Goal: Feedback & Contribution: Submit feedback/report problem

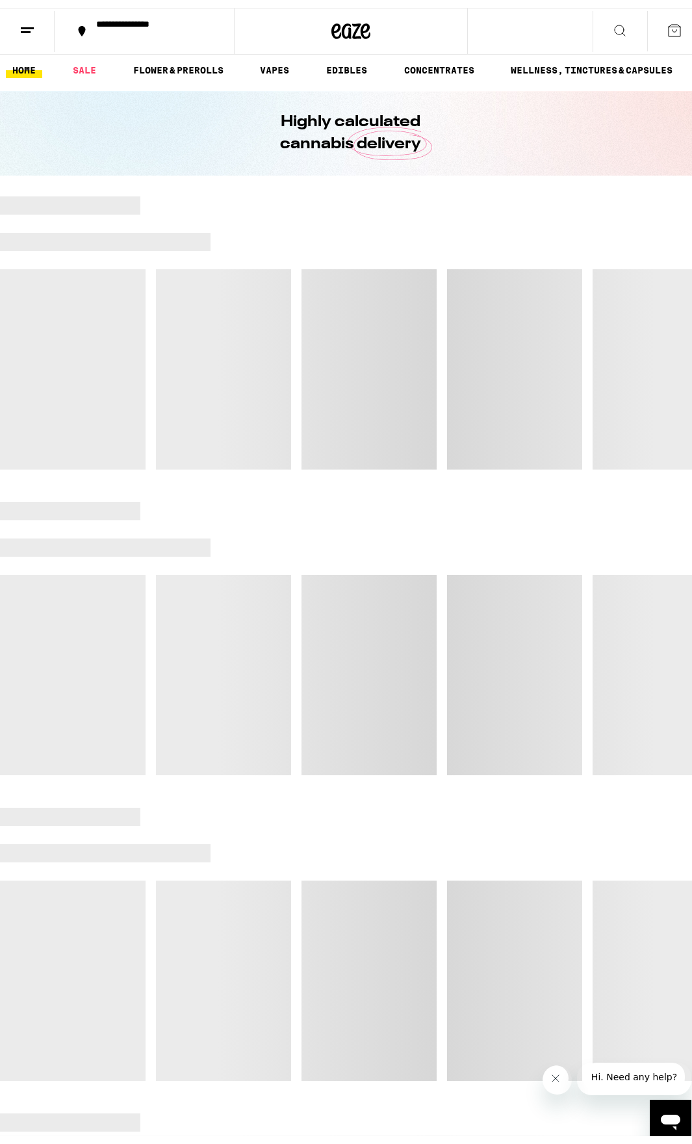
click at [23, 15] on icon at bounding box center [28, 23] width 16 height 16
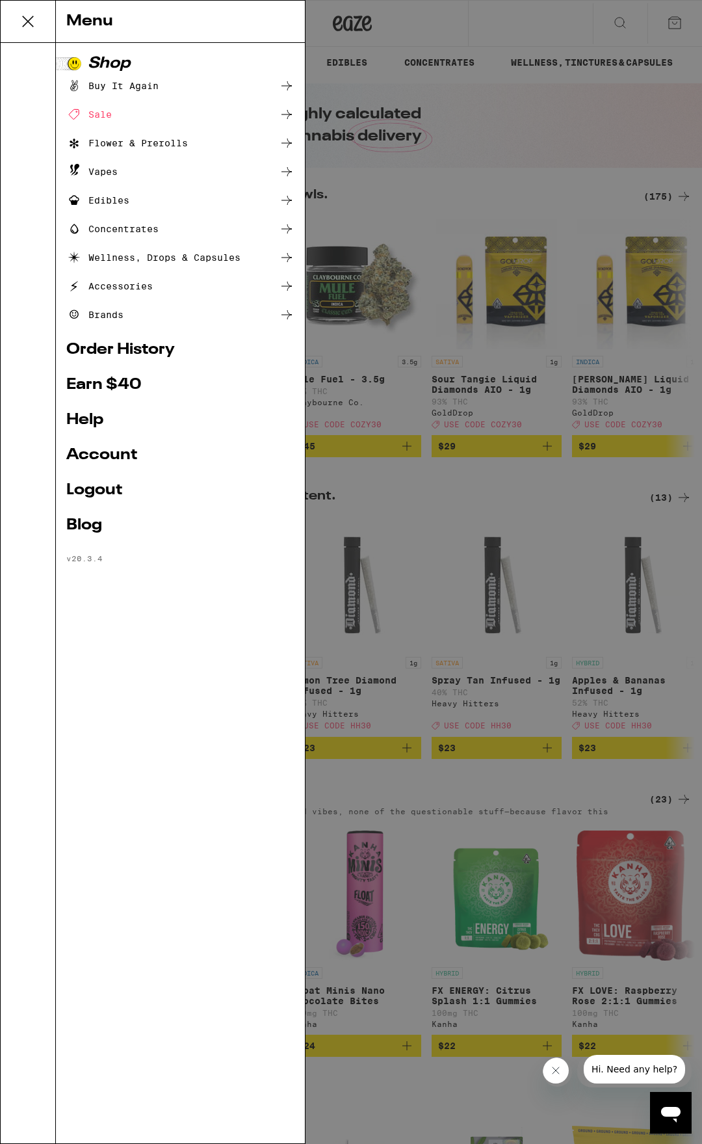
click at [160, 358] on link "Order History" at bounding box center [180, 350] width 228 height 16
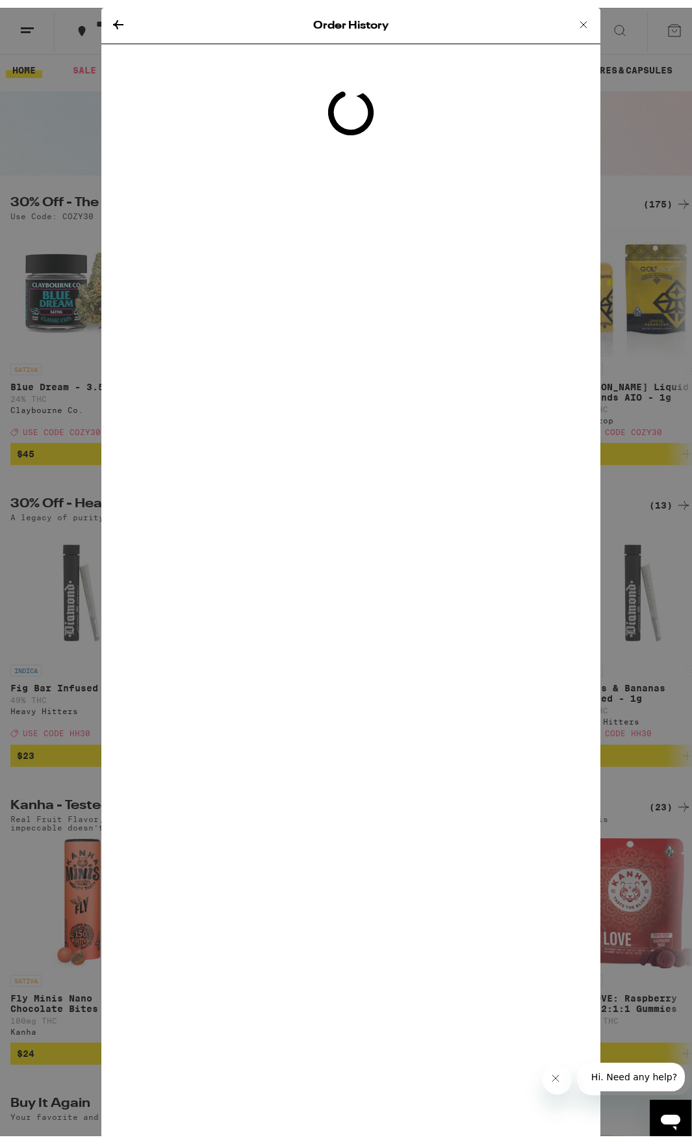
click at [623, 1079] on span "Hi. Need any help?" at bounding box center [634, 1076] width 86 height 10
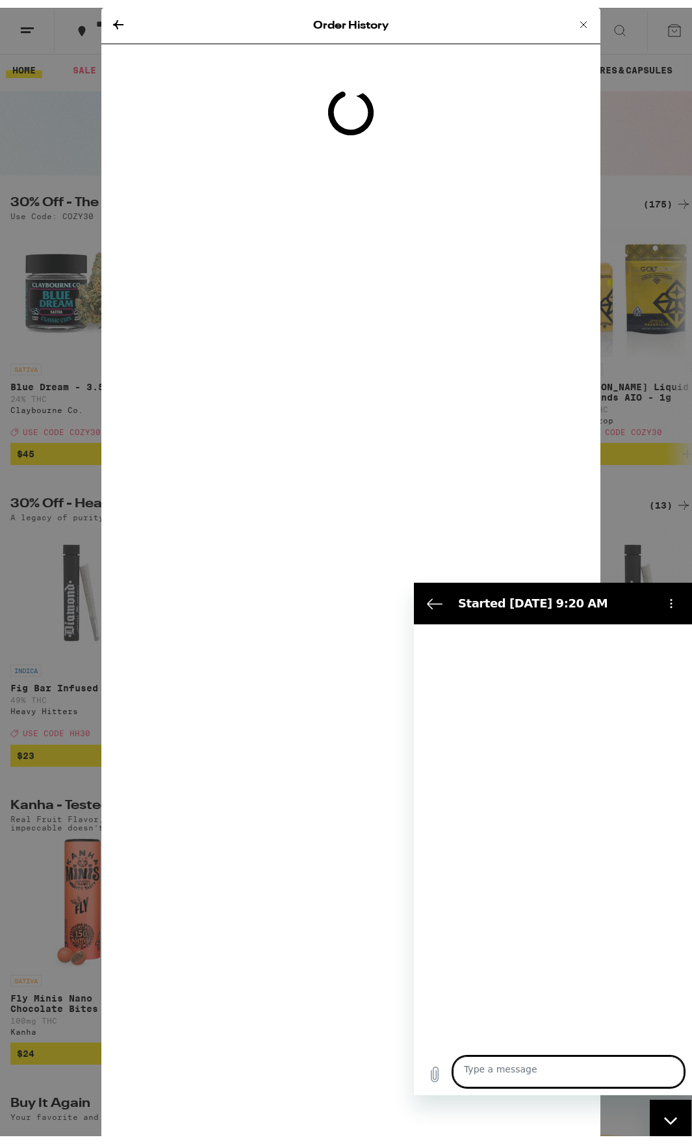
type textarea "x"
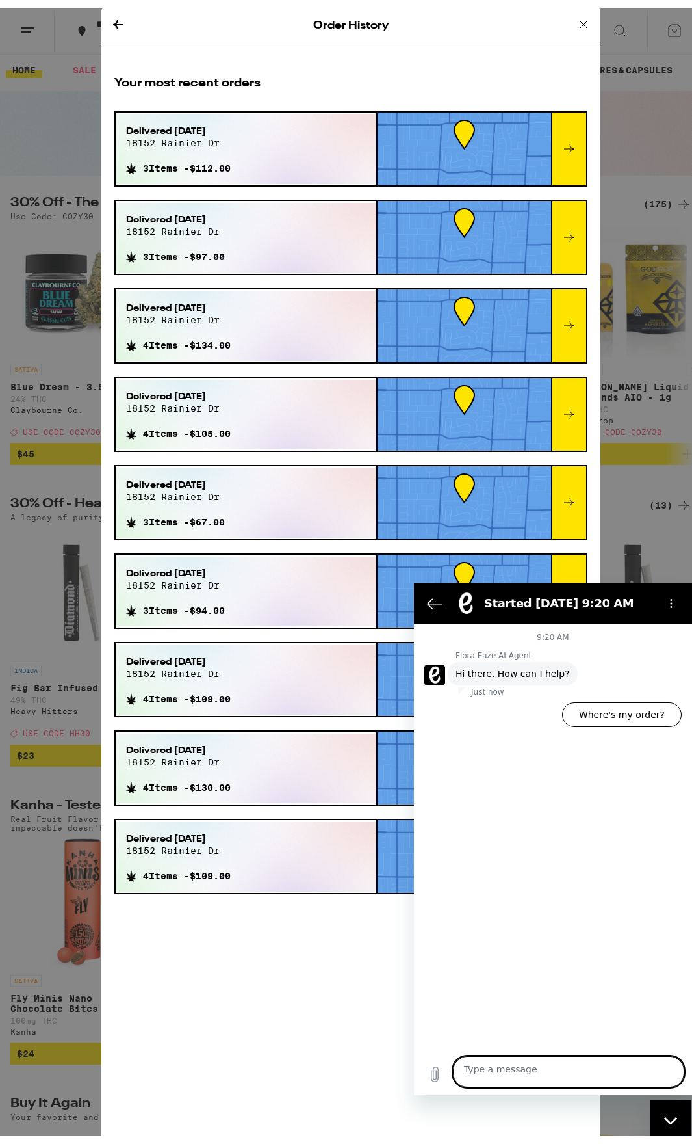
click at [494, 1074] on textarea at bounding box center [567, 1070] width 231 height 31
click at [490, 1076] on textarea at bounding box center [567, 1070] width 231 height 31
type textarea "c"
type textarea "x"
type textarea "cu"
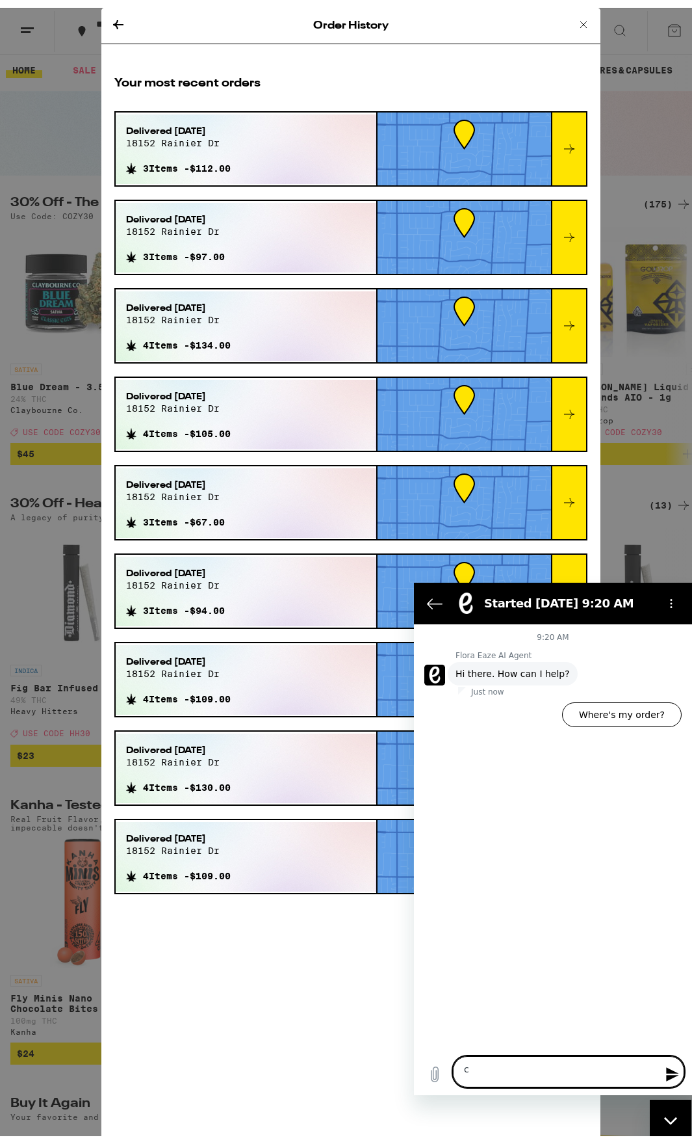
type textarea "x"
type textarea "cus"
type textarea "x"
type textarea "cust"
type textarea "x"
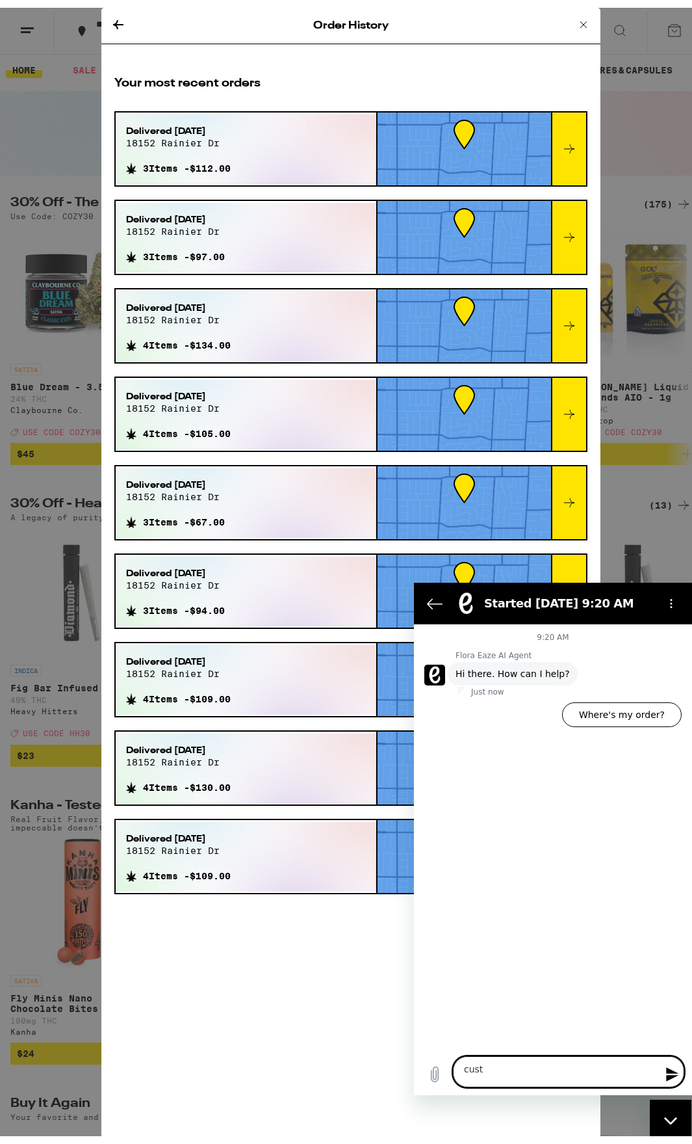
type textarea "custo"
type textarea "x"
type textarea "custoe"
type textarea "x"
type textarea "custoer"
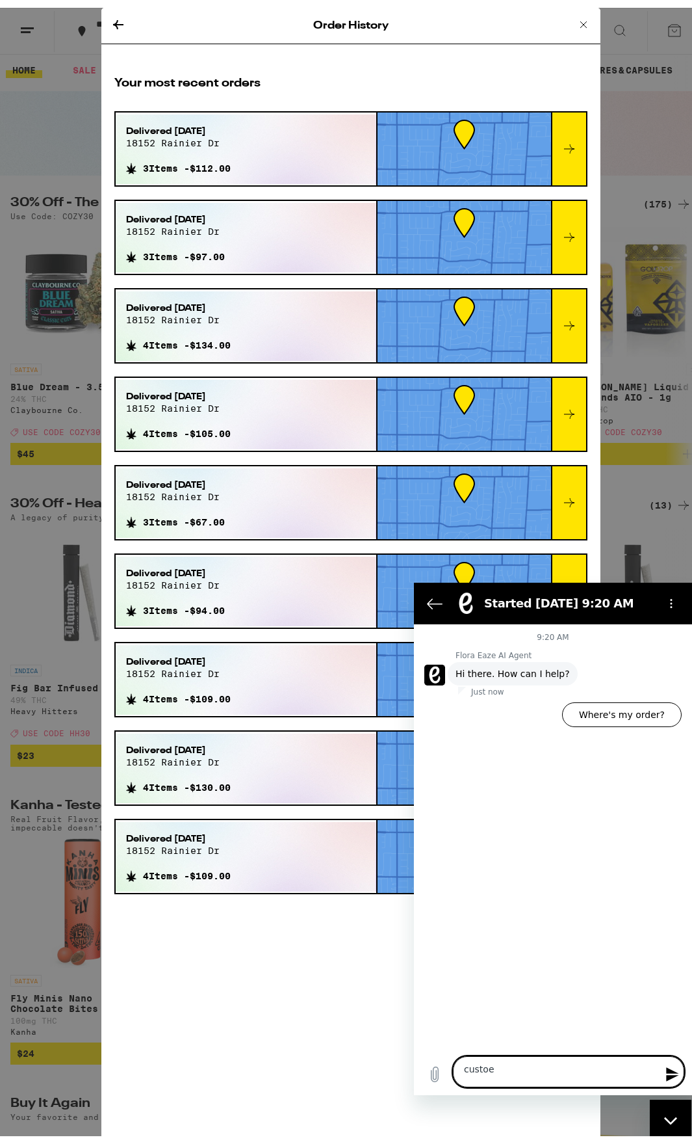
type textarea "x"
type textarea "custoer"
type textarea "x"
type textarea "custoer s"
type textarea "x"
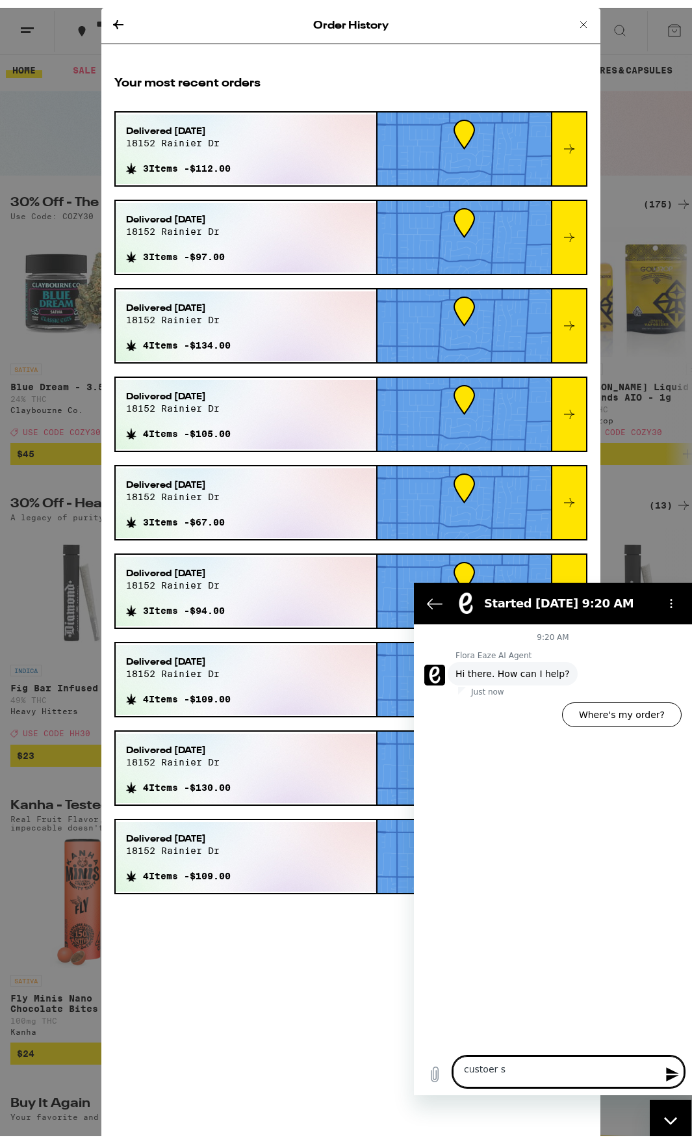
type textarea "custoer se"
type textarea "x"
type textarea "custoer ser"
type textarea "x"
type textarea "custoer serv"
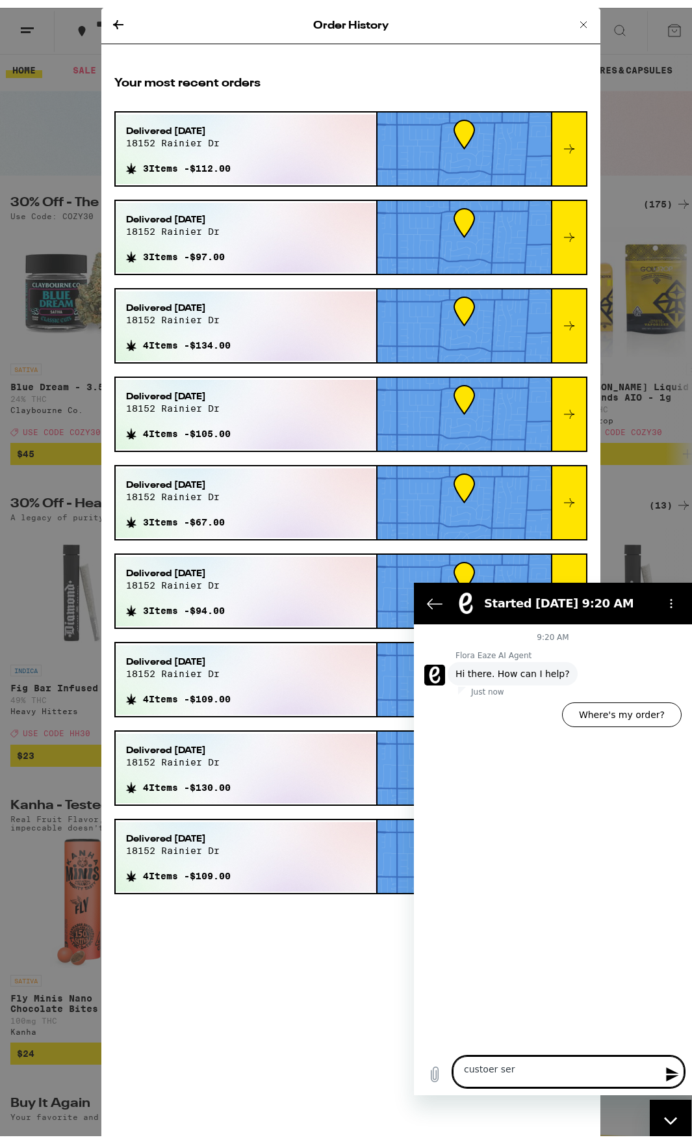
type textarea "x"
type textarea "custoer servi"
type textarea "x"
type textarea "custoer servic"
type textarea "x"
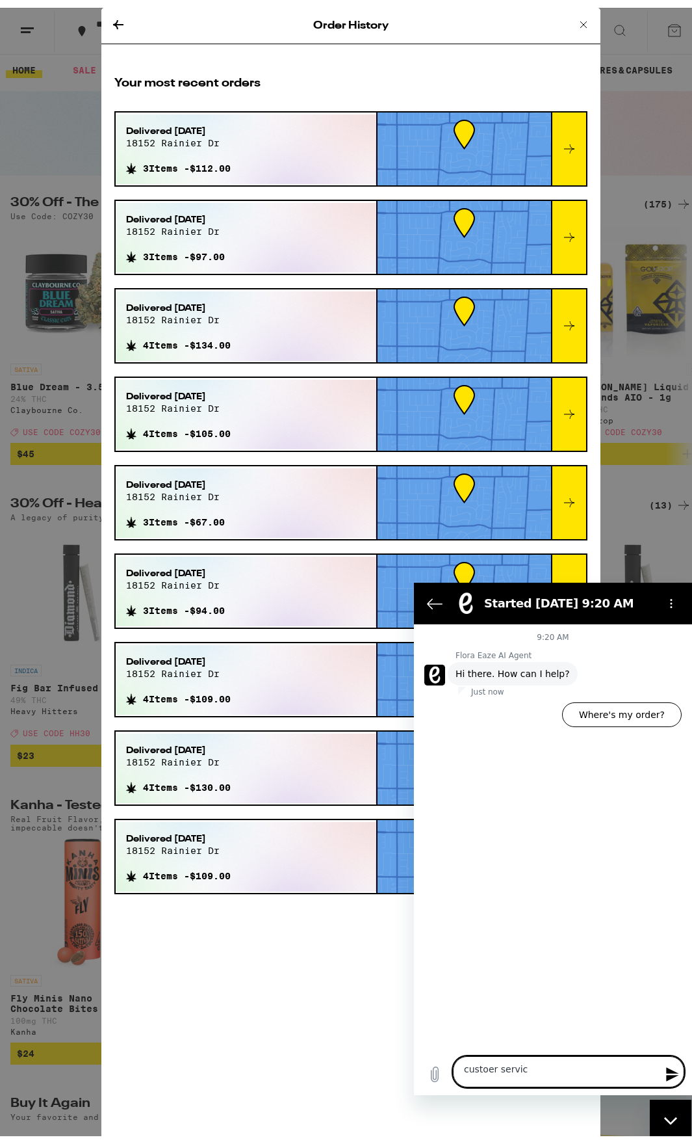
type textarea "custoer service"
type textarea "x"
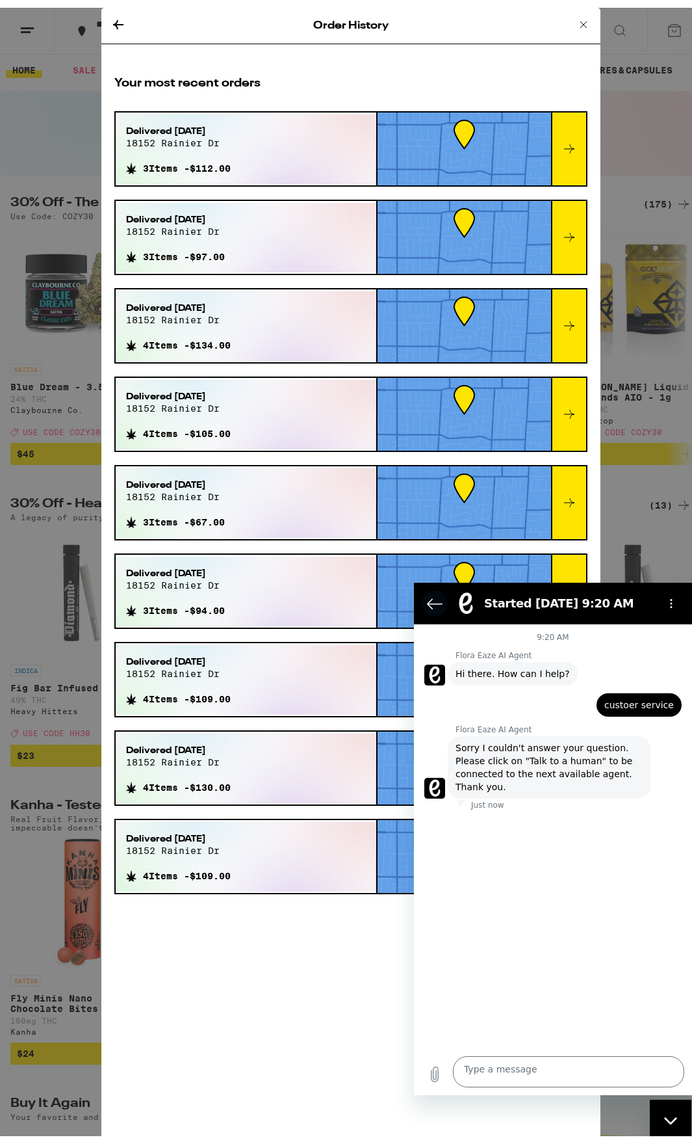
click at [435, 603] on icon "Back to the conversation list" at bounding box center [434, 603] width 16 height 16
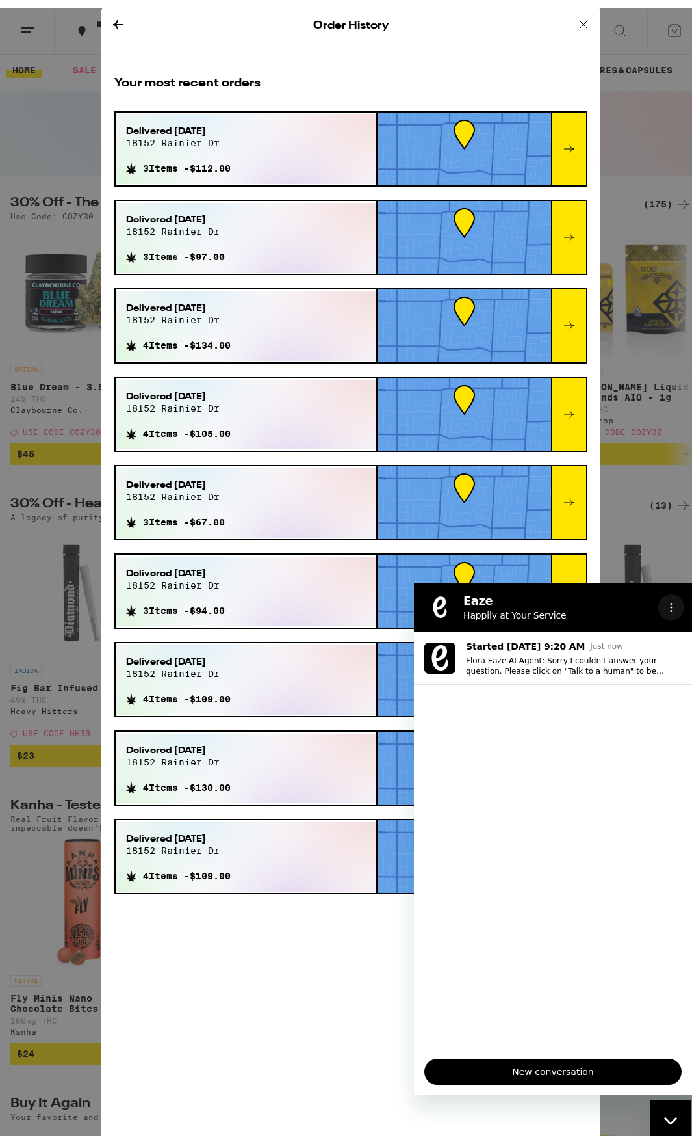
click at [668, 603] on button "Options menu" at bounding box center [671, 607] width 26 height 26
click at [599, 1063] on span "New conversation" at bounding box center [552, 1071] width 235 height 16
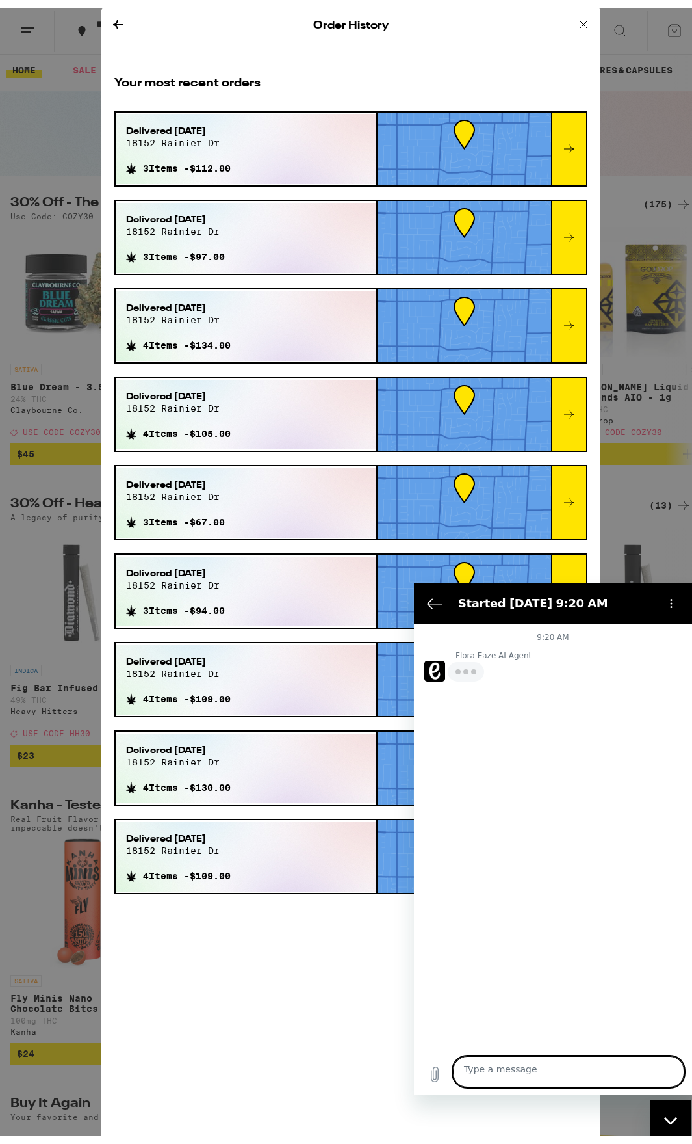
type textarea "x"
type textarea "l"
type textarea "x"
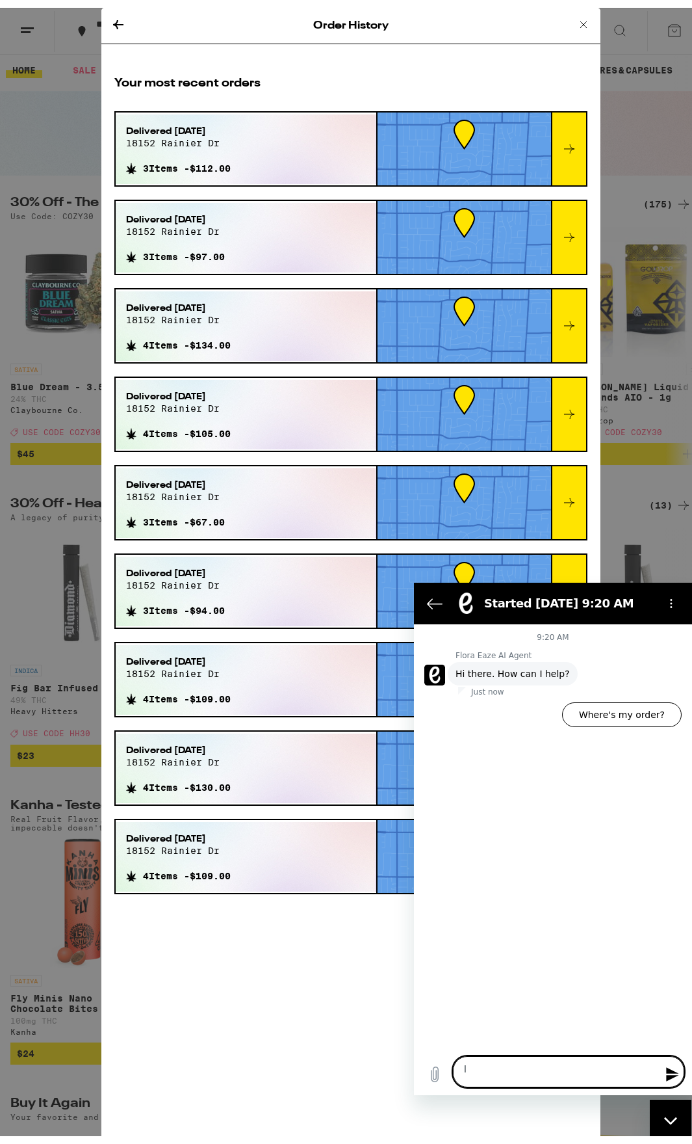
type textarea "li"
type textarea "x"
type textarea "liv"
type textarea "x"
type textarea "live"
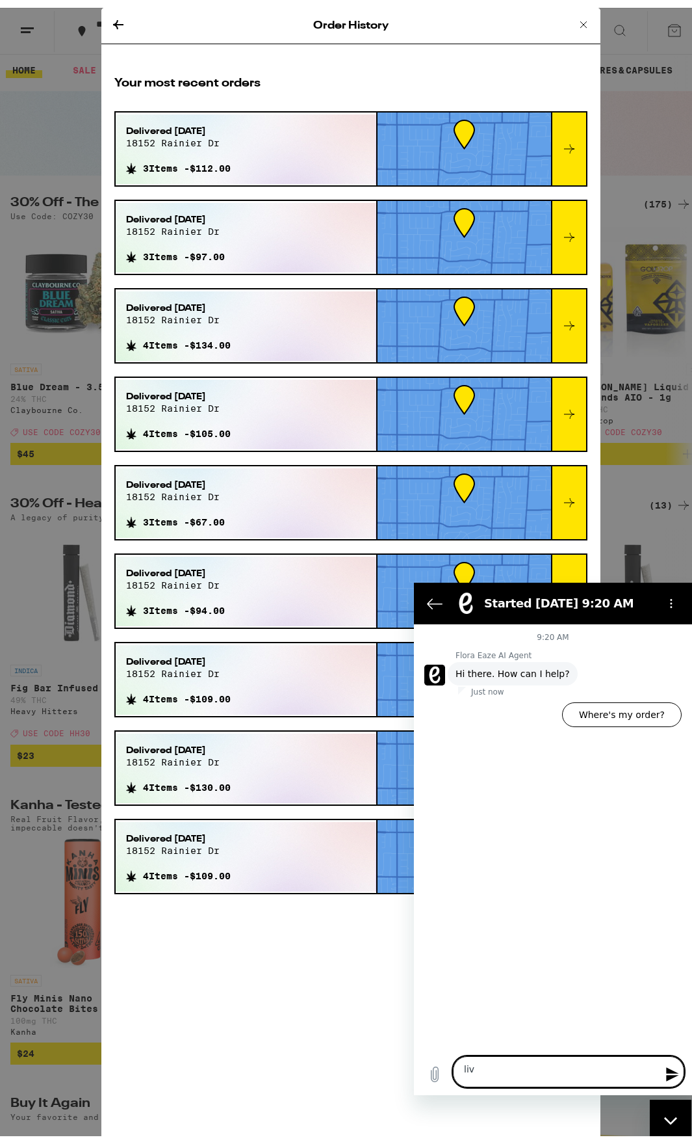
type textarea "x"
type textarea "live"
type textarea "x"
type textarea "live a"
type textarea "x"
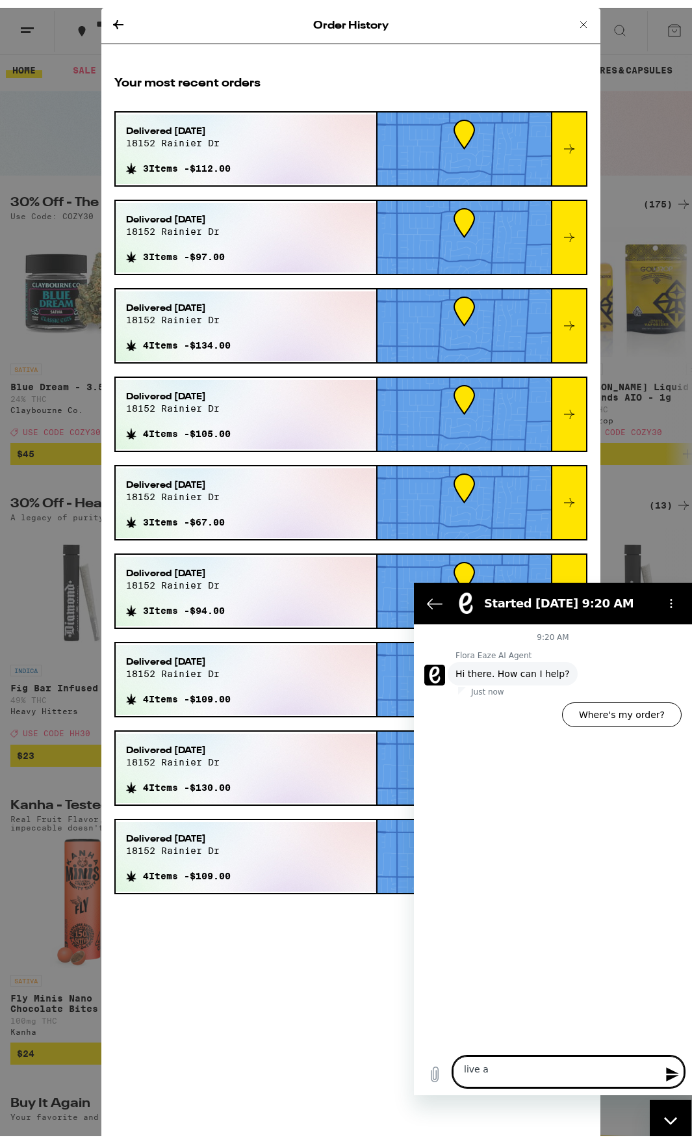
type textarea "live ag"
type textarea "x"
type textarea "live age"
type textarea "x"
type textarea "live agen"
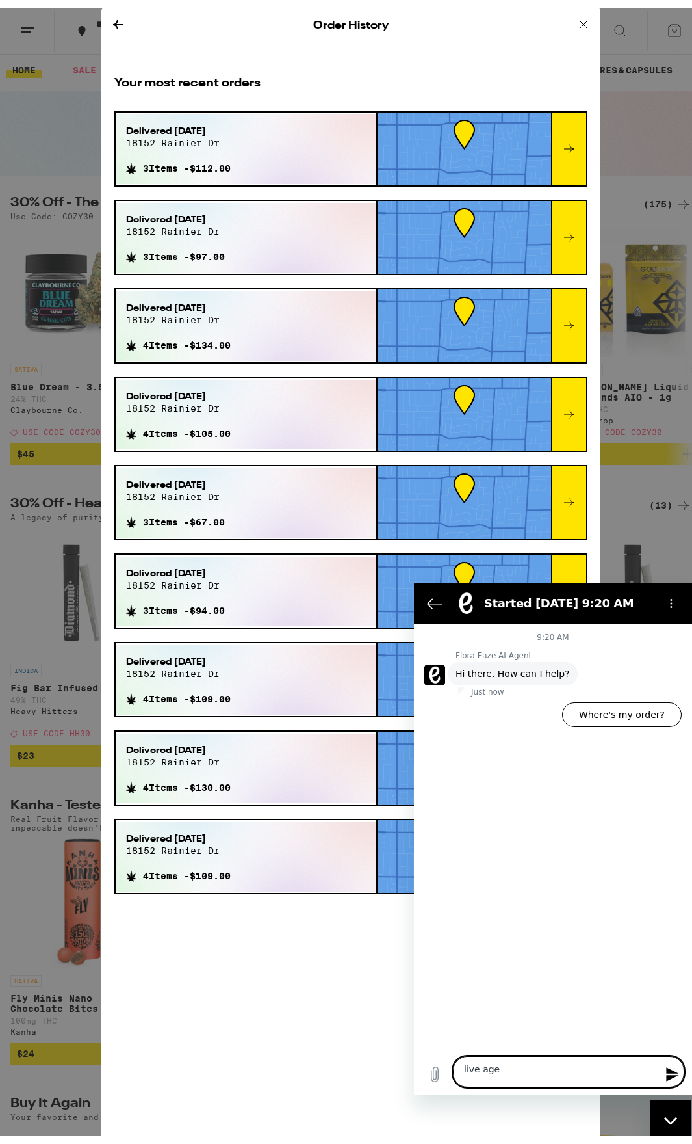
type textarea "x"
type textarea "live agent"
type textarea "x"
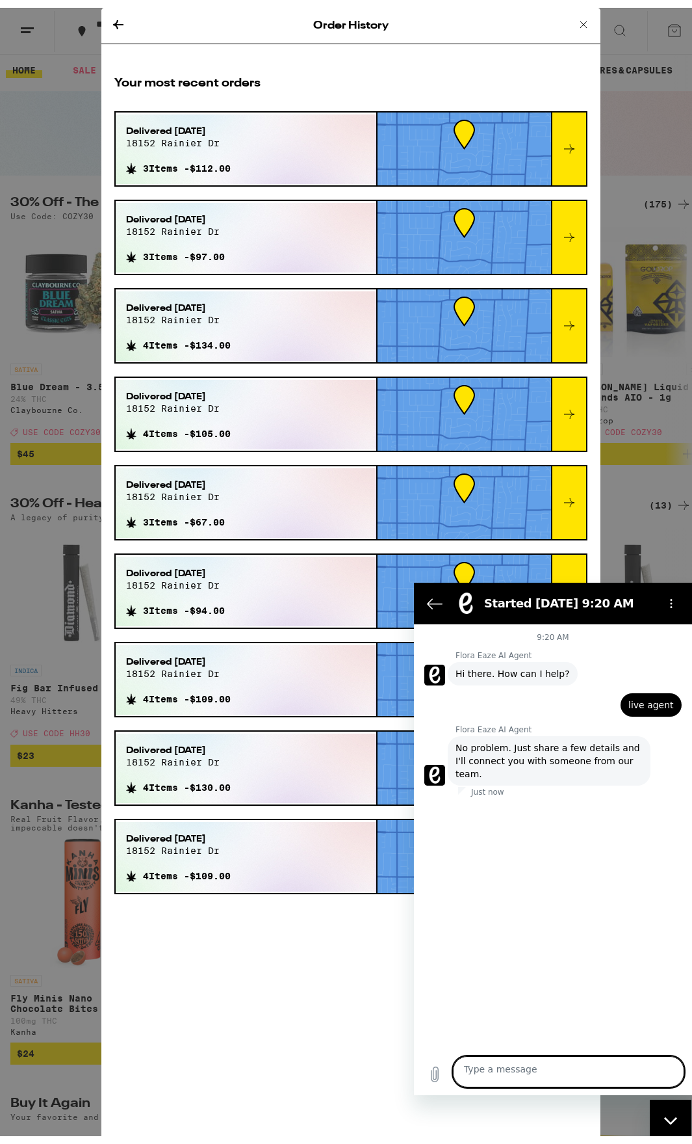
type textarea "x"
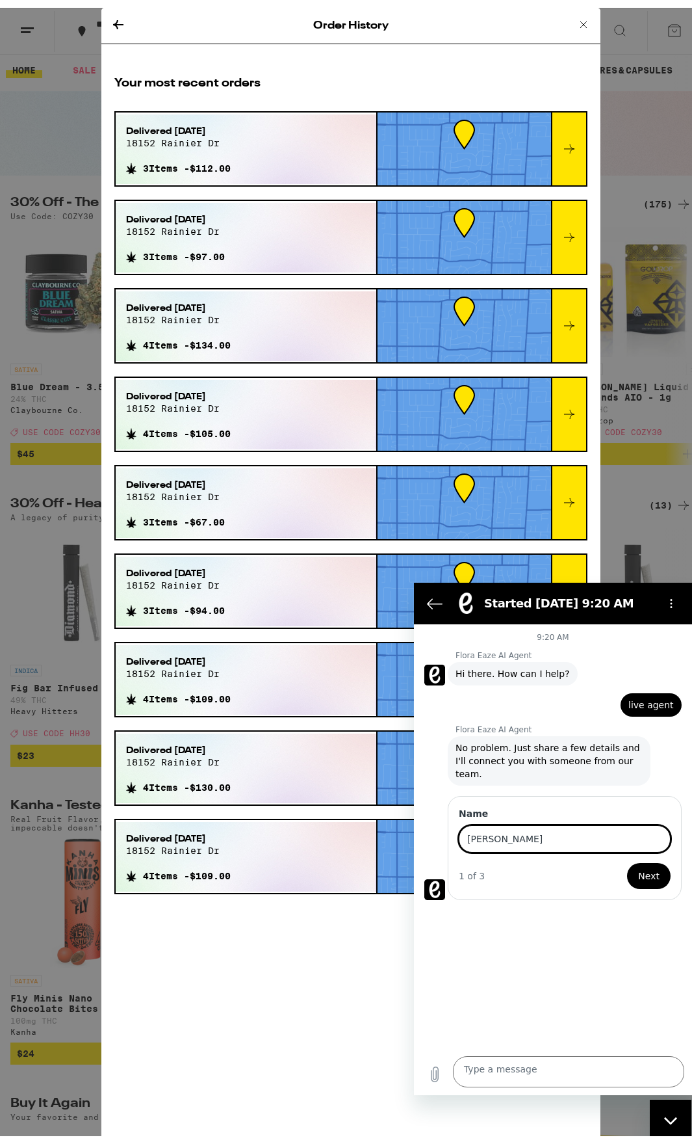
type input "[PERSON_NAME]"
click at [652, 883] on span "Next" at bounding box center [648, 875] width 21 height 16
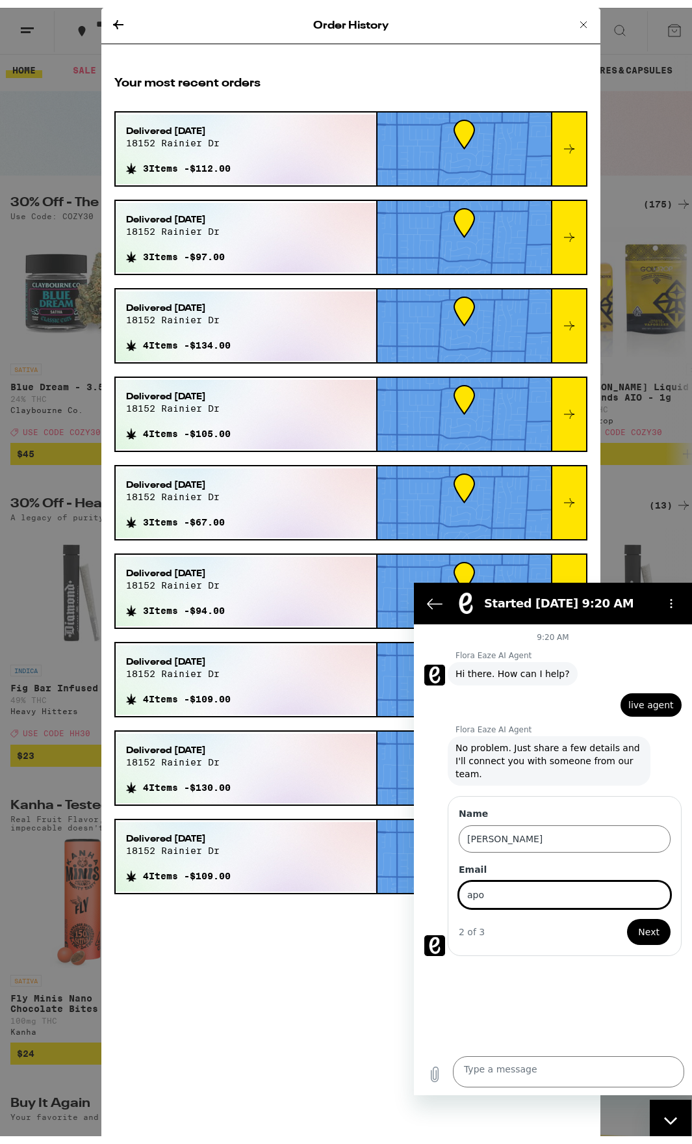
type input "[EMAIL_ADDRESS][DOMAIN_NAME]"
click at [638, 939] on span "Next" at bounding box center [648, 931] width 21 height 16
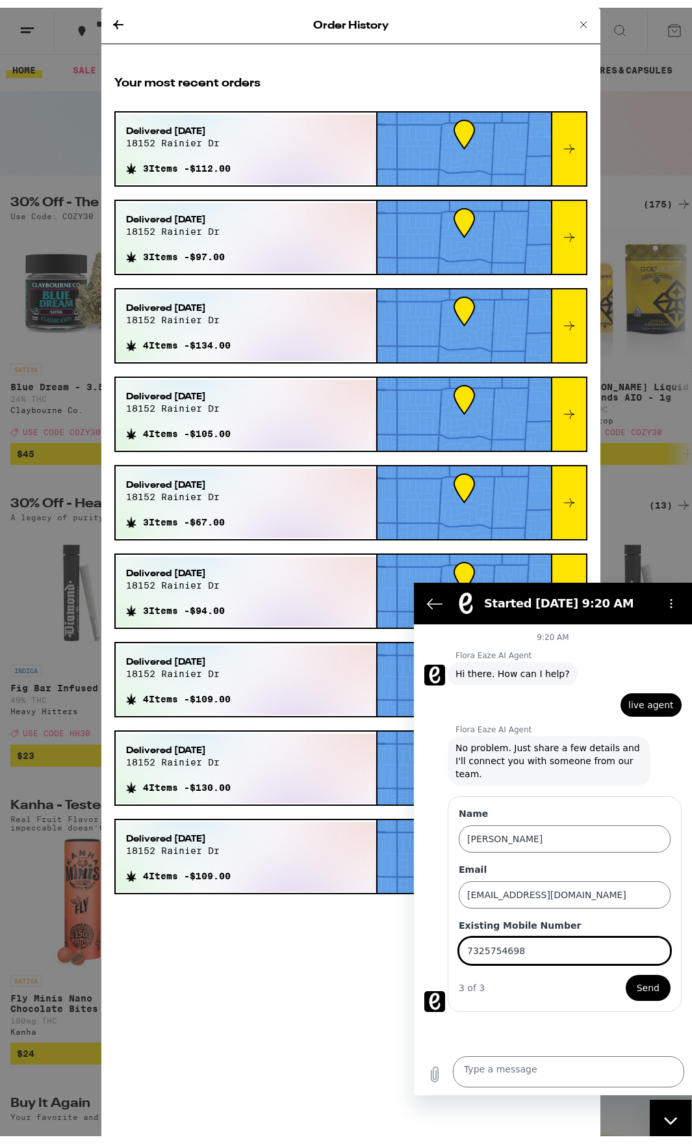
type input "7325754698"
click at [637, 995] on span "Send" at bounding box center [647, 987] width 23 height 16
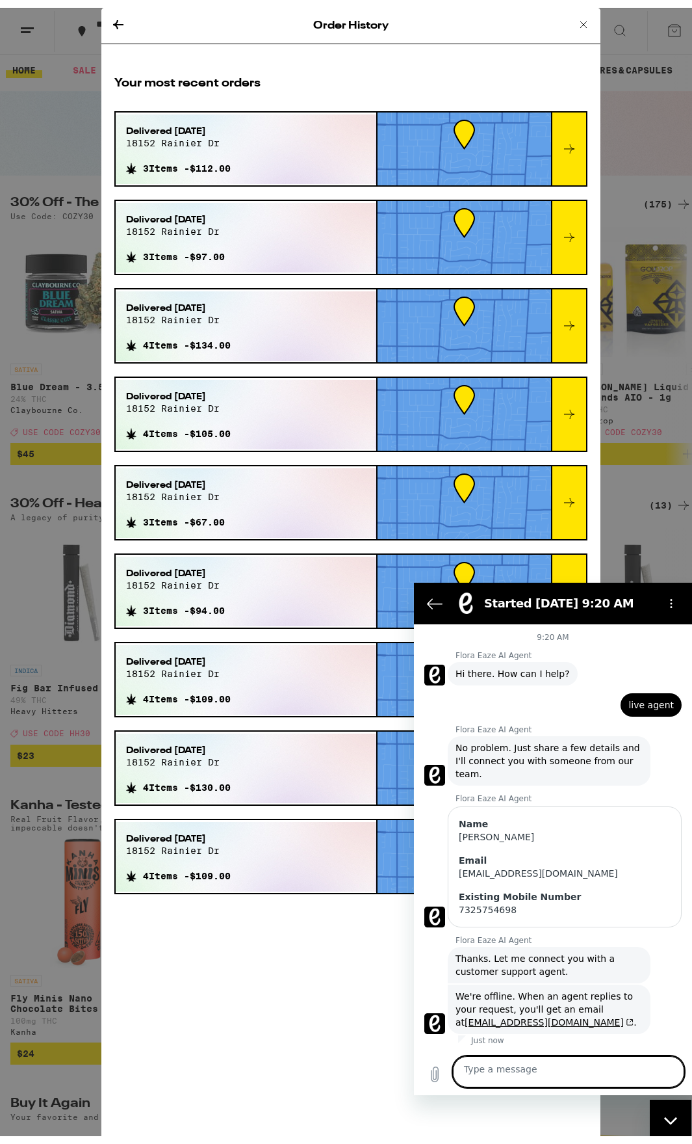
scroll to position [66, 0]
type textarea "x"
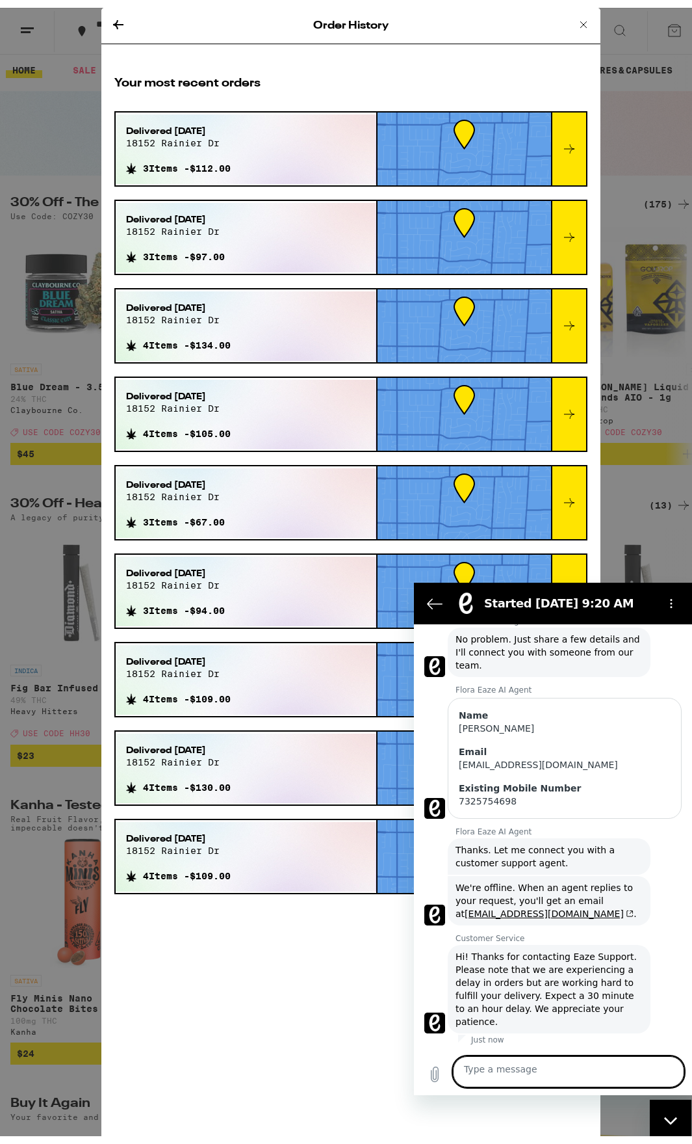
scroll to position [202, 0]
type textarea "p"
type textarea "x"
type textarea "pr"
type textarea "x"
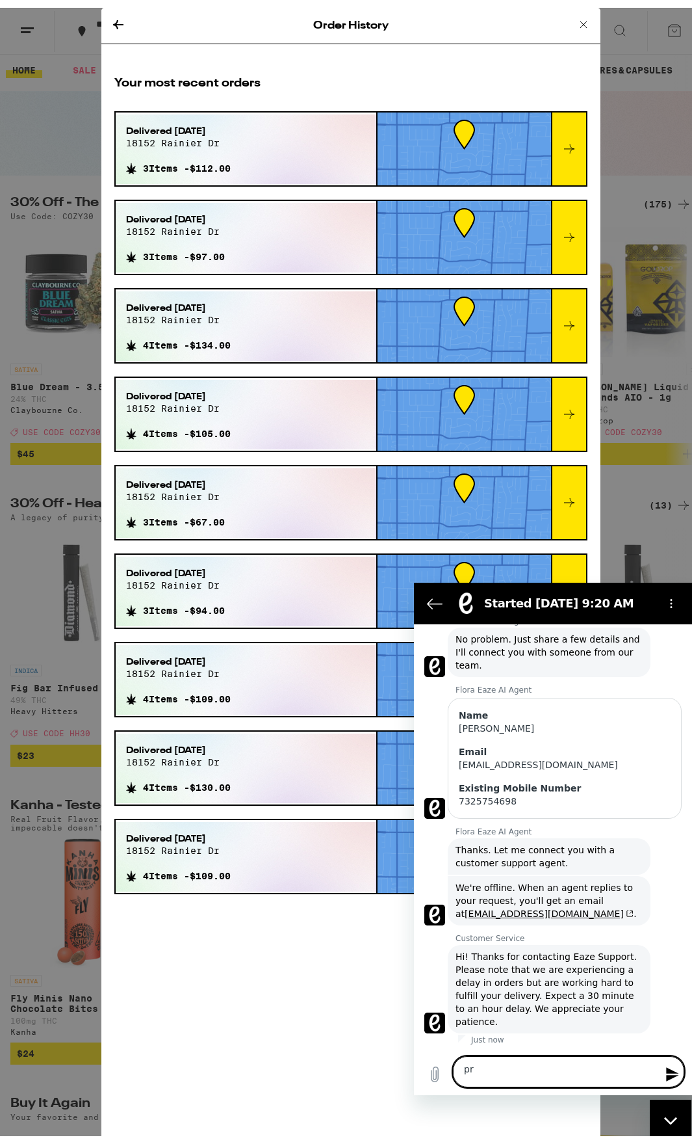
type textarea "pro"
type textarea "x"
type textarea "prob"
type textarea "x"
type textarea "probl"
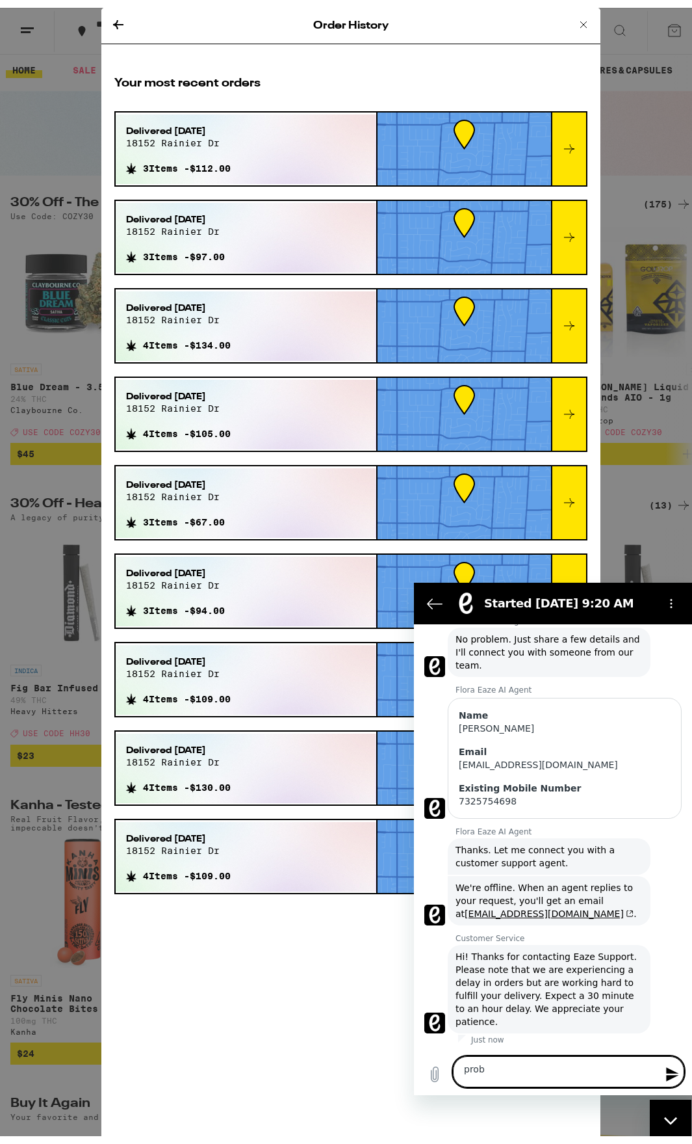
type textarea "x"
type textarea "proble"
type textarea "x"
type textarea "problem"
type textarea "x"
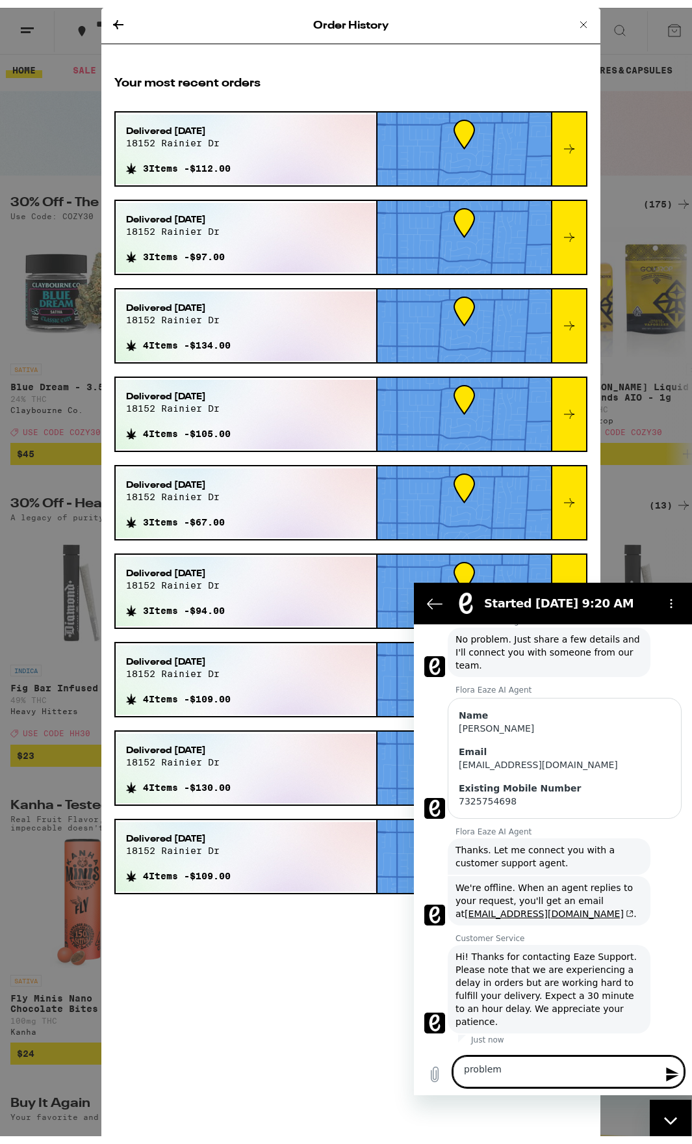
type textarea "problem"
type textarea "x"
type textarea "problem w"
type textarea "x"
type textarea "problem wi"
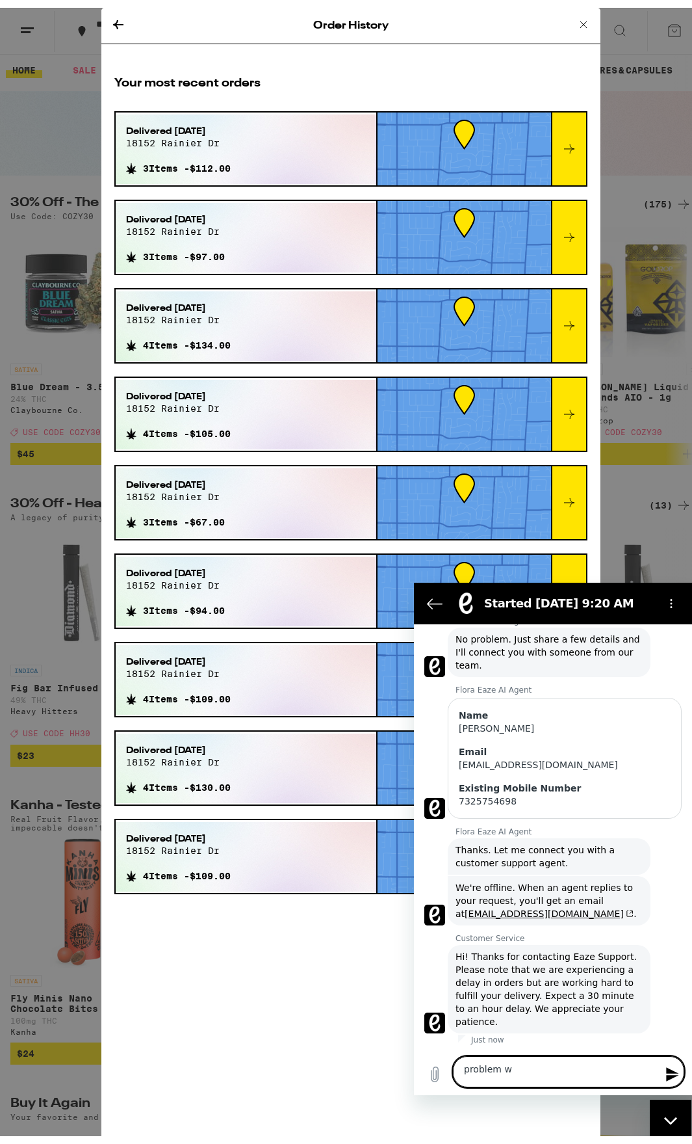
type textarea "x"
type textarea "problem wit"
type textarea "x"
type textarea "problem with"
type textarea "x"
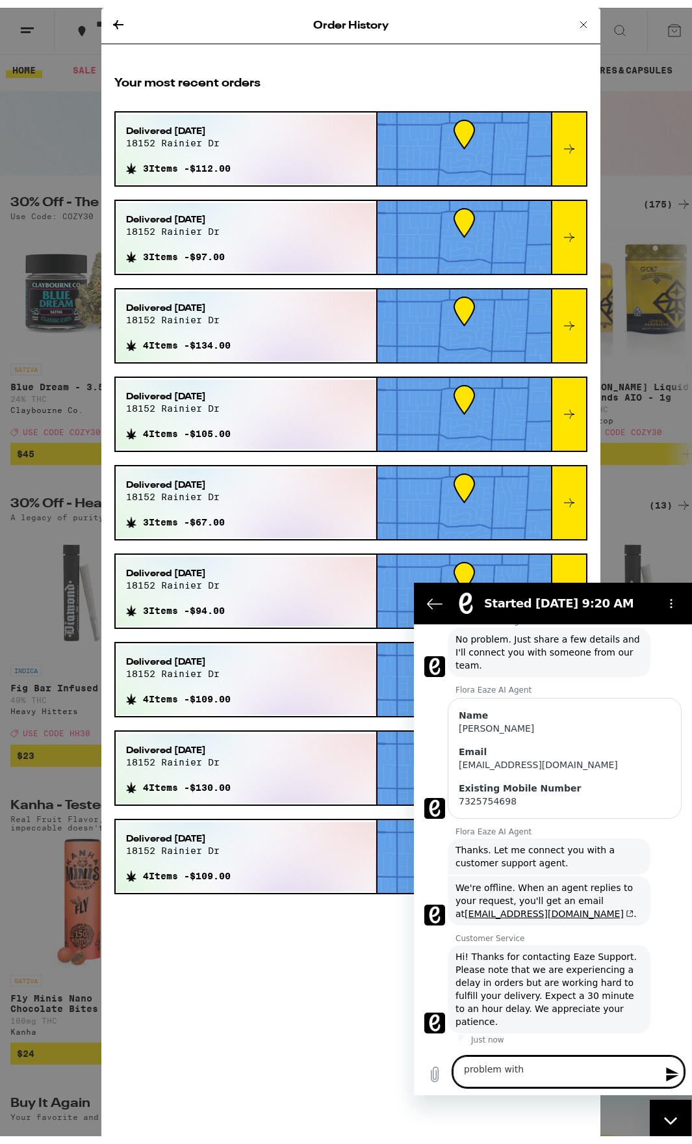
type textarea "problem with"
type textarea "x"
type textarea "problem with o"
type textarea "x"
type textarea "problem with or"
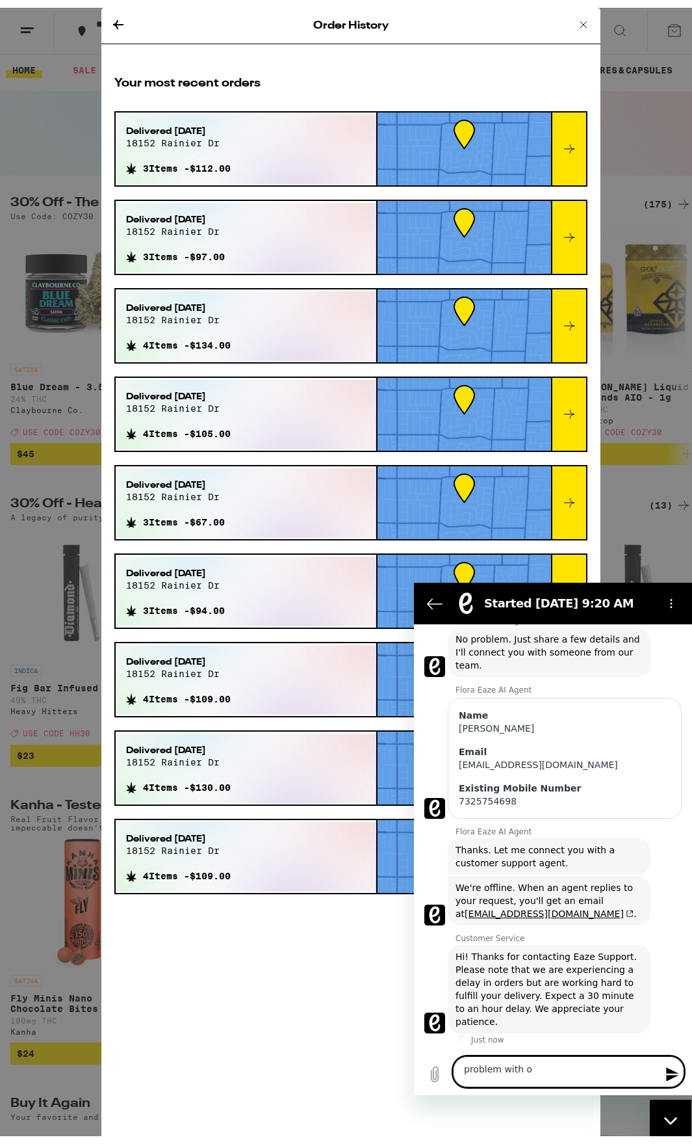
type textarea "x"
type textarea "problem with ord"
type textarea "x"
type textarea "problem with orde"
type textarea "x"
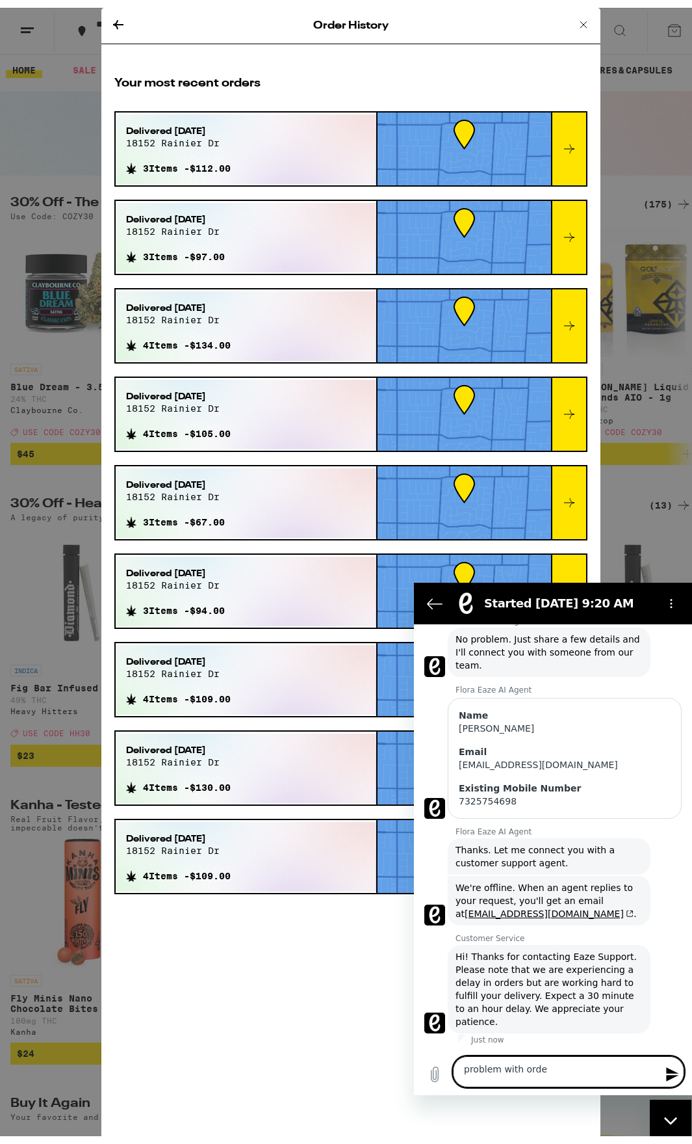
type textarea "problem with order"
type textarea "x"
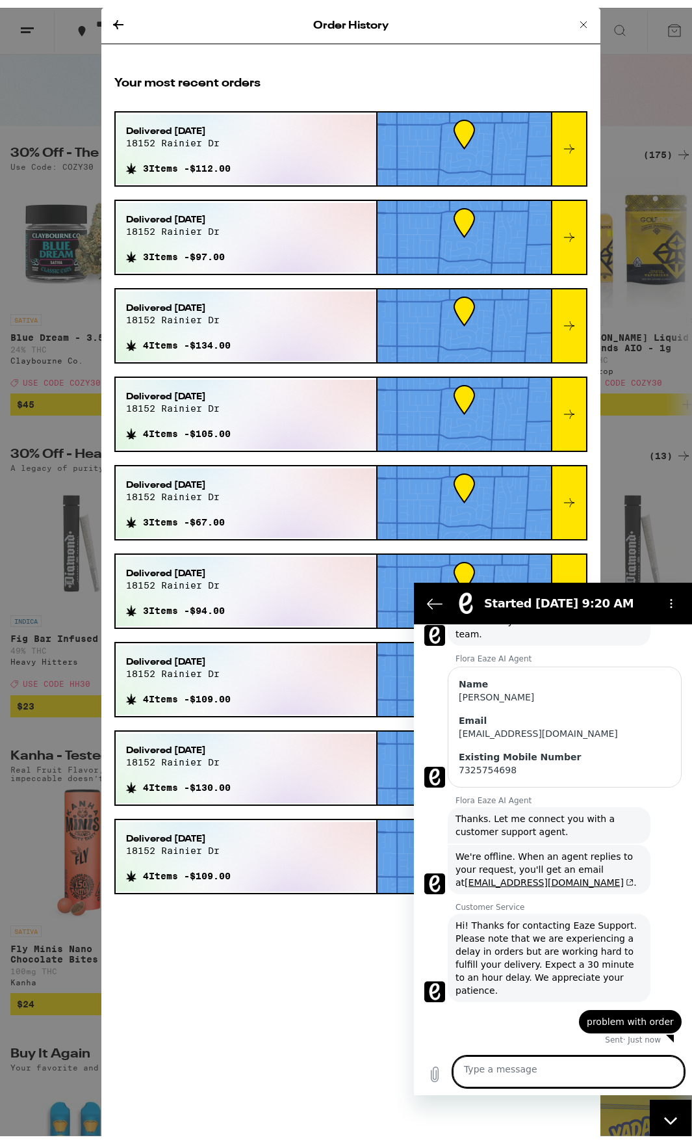
scroll to position [86, 0]
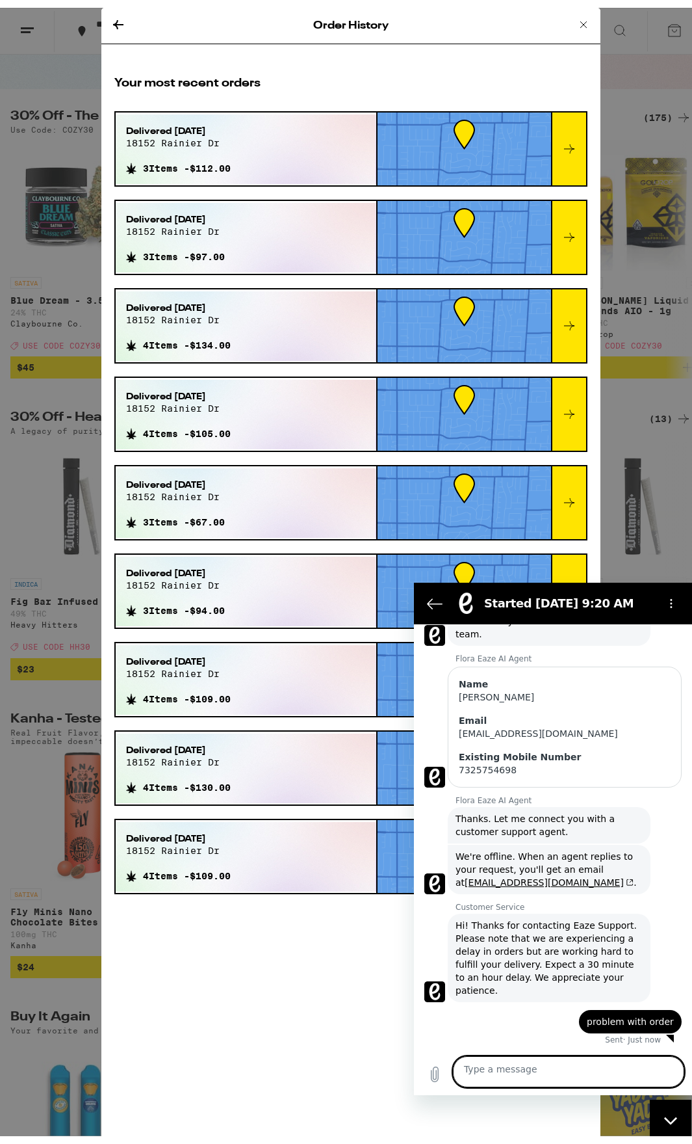
click at [560, 155] on div at bounding box center [568, 141] width 35 height 73
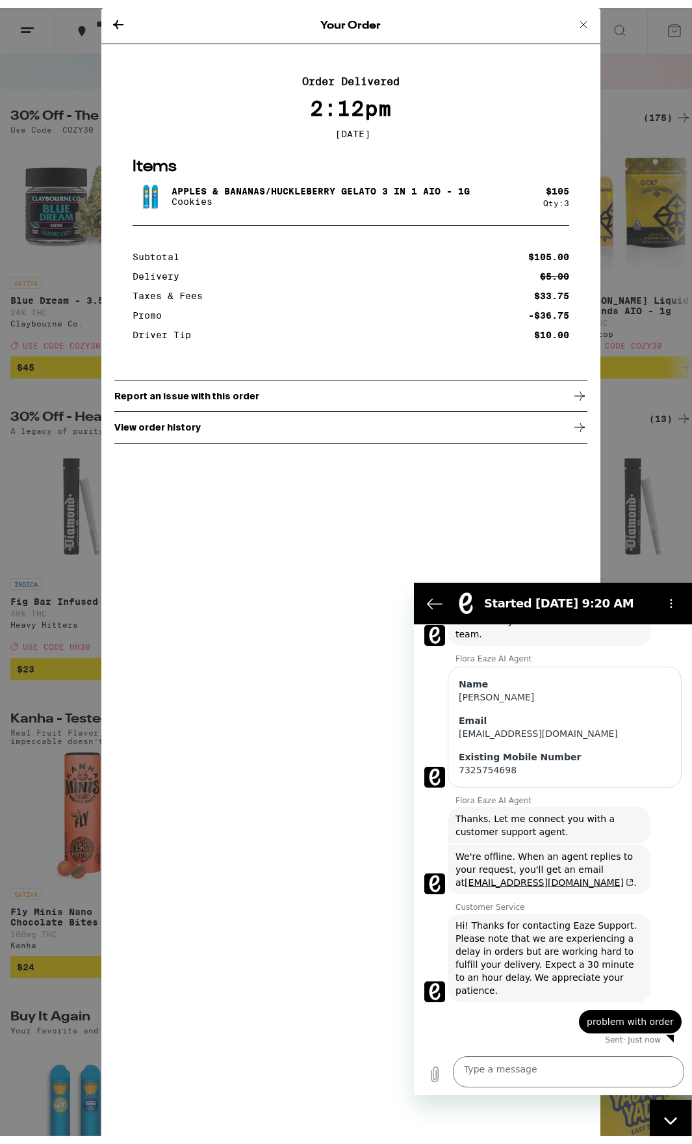
click at [486, 404] on div "Report an issue with this order" at bounding box center [350, 388] width 473 height 33
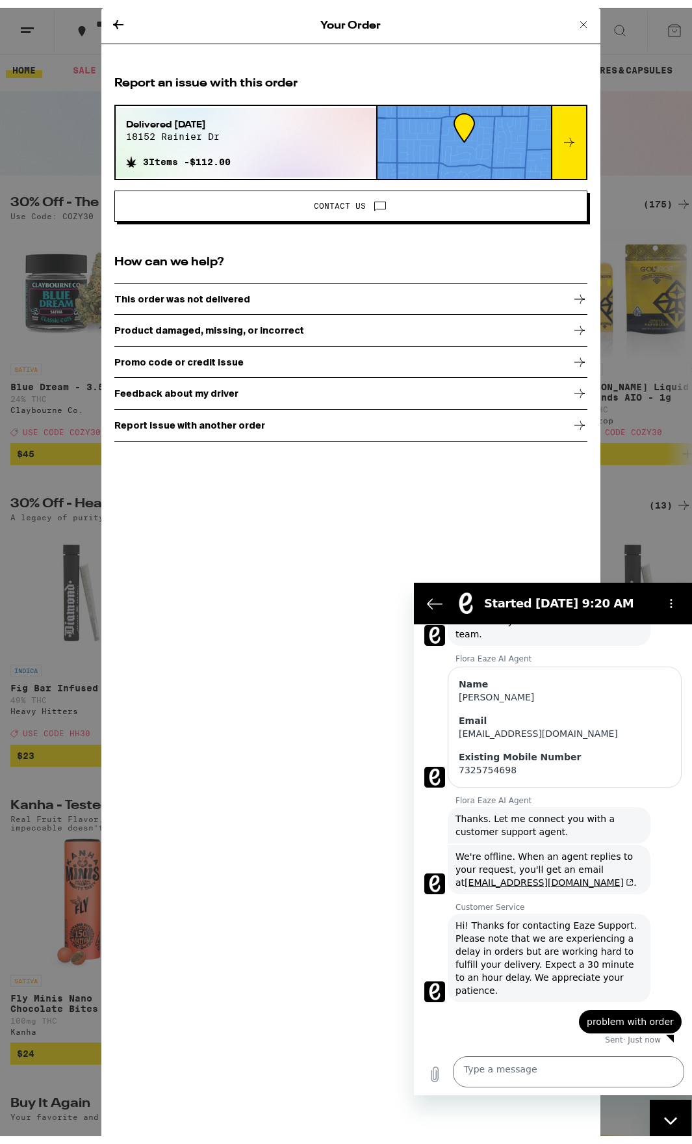
click at [387, 326] on div "Product damaged, missing, or incorrect" at bounding box center [350, 322] width 473 height 33
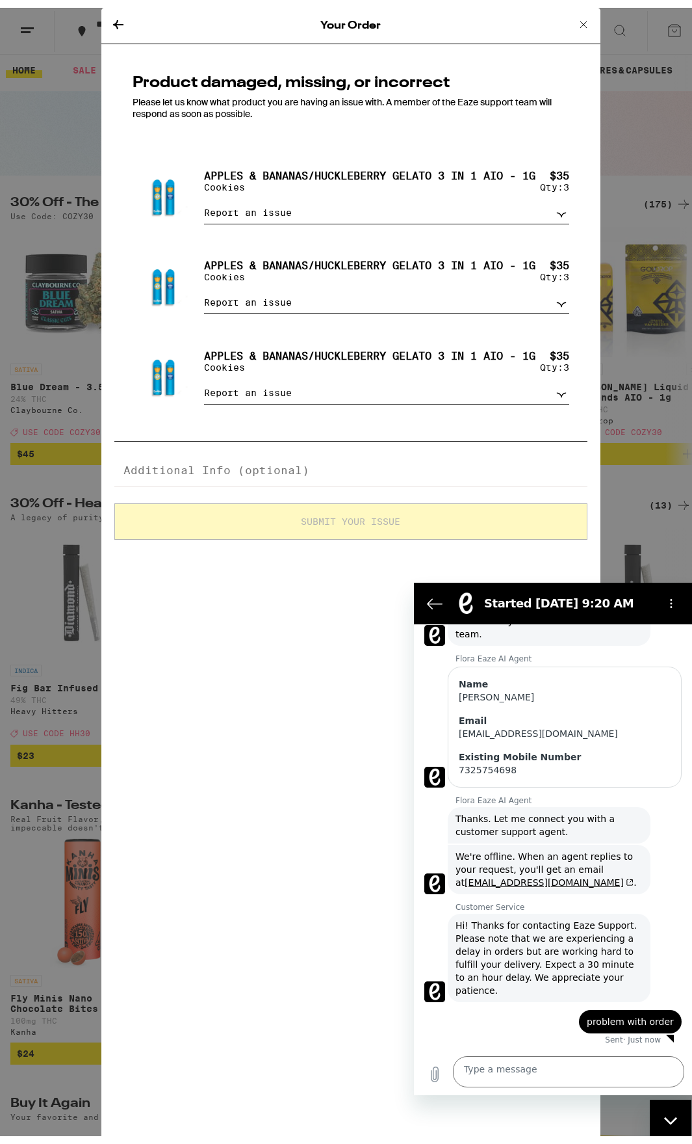
click at [672, 1116] on icon "Close messaging window" at bounding box center [671, 1120] width 14 height 8
type textarea "x"
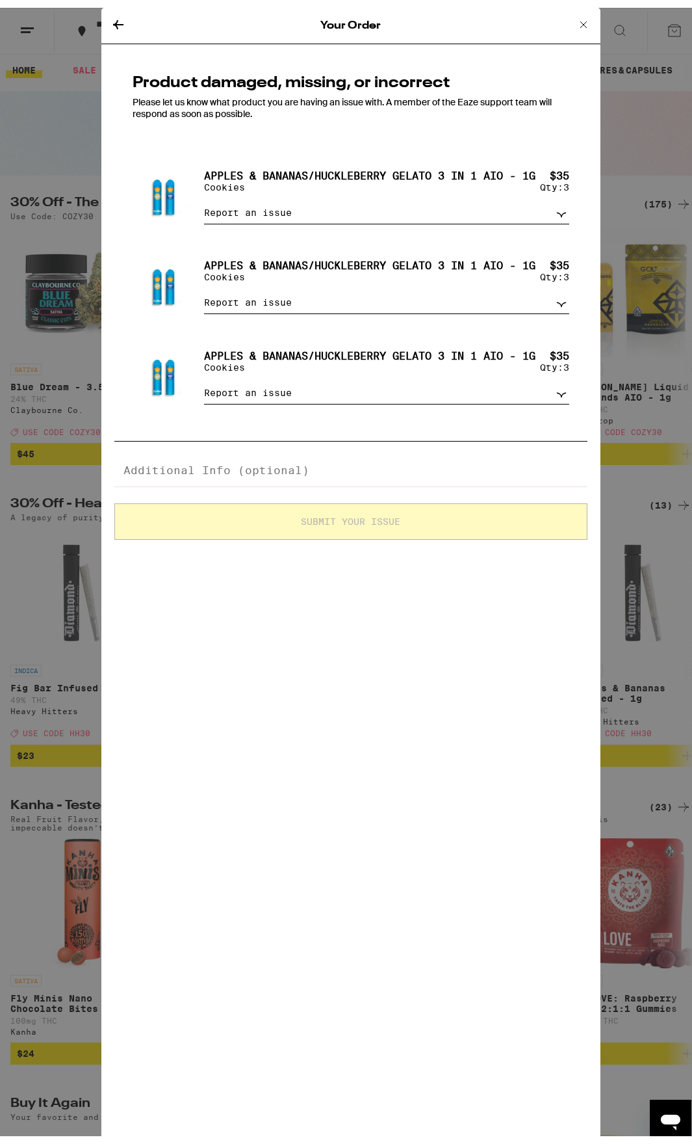
click at [293, 216] on select "Report an issue Item missing Item is broken/defective Received the wrong item L…" at bounding box center [386, 205] width 365 height 23
select select "item_broken"
click at [204, 216] on select "Report an issue Item missing Item is broken/defective Received the wrong item L…" at bounding box center [386, 205] width 365 height 23
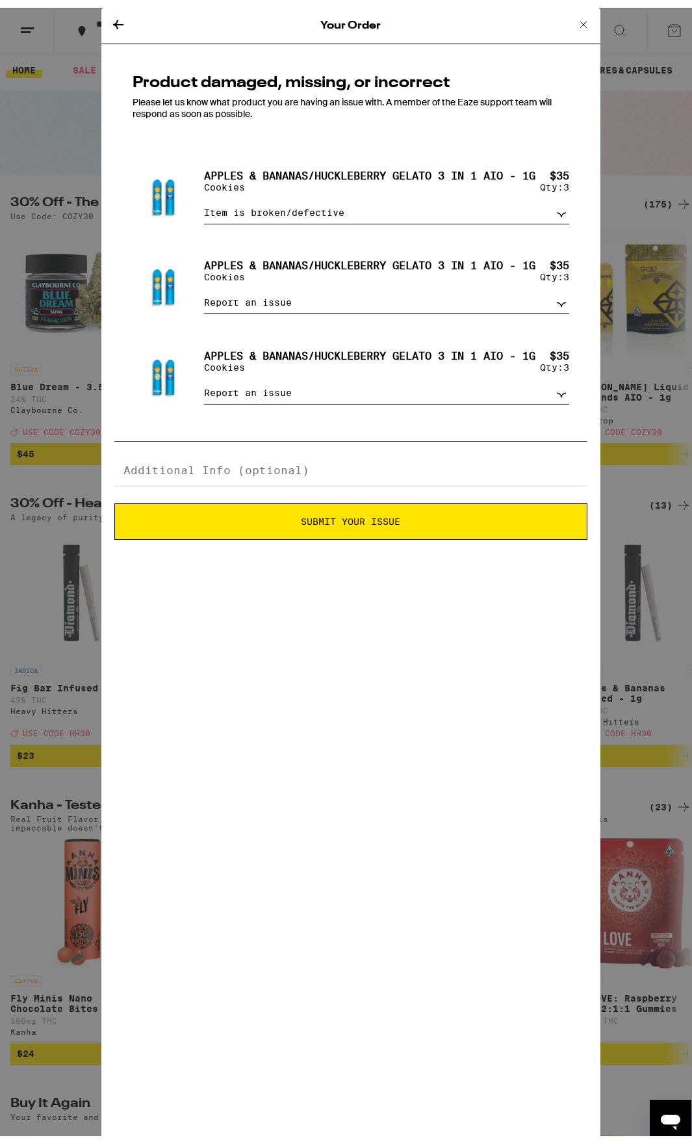
click at [273, 306] on select "Report an issue Item missing Item is broken/defective Received the wrong item L…" at bounding box center [386, 294] width 365 height 23
select select "item_broken"
click at [204, 306] on select "Report an issue Item missing Item is broken/defective Received the wrong item L…" at bounding box center [386, 294] width 365 height 23
click at [266, 397] on select "Report an issue Item missing Item is broken/defective Received the wrong item L…" at bounding box center [386, 385] width 365 height 23
select select "item_broken"
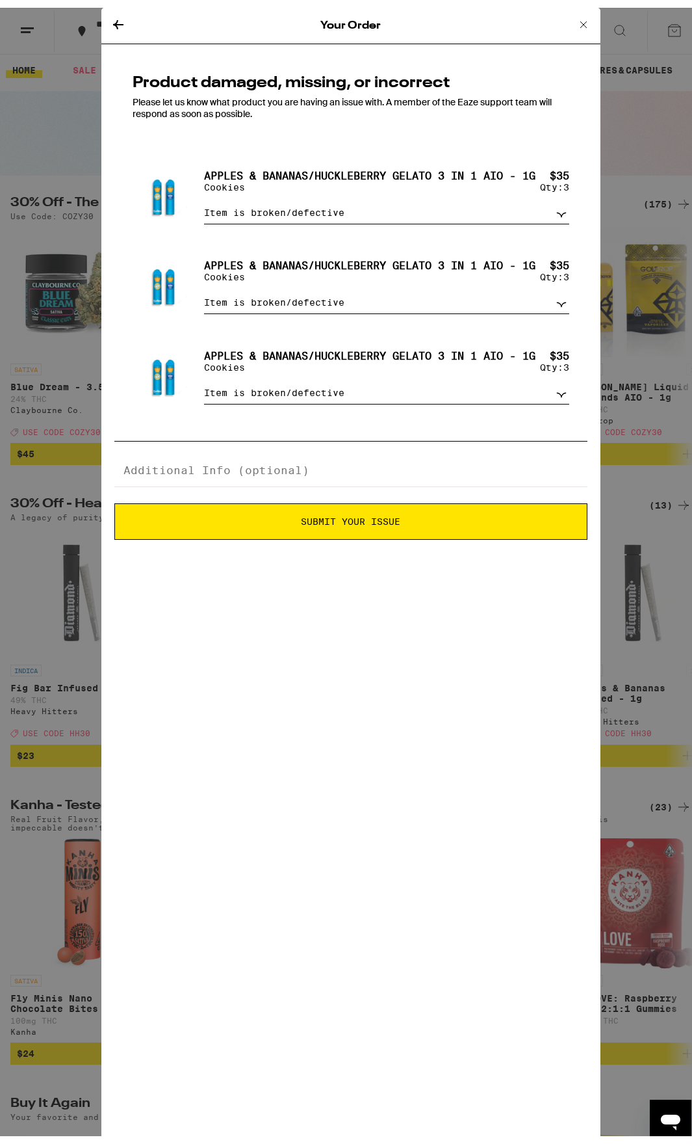
click at [204, 397] on select "Report an issue Item missing Item is broken/defective Received the wrong item L…" at bounding box center [386, 385] width 365 height 23
click at [389, 518] on span "Submit Your Issue" at bounding box center [351, 513] width 99 height 9
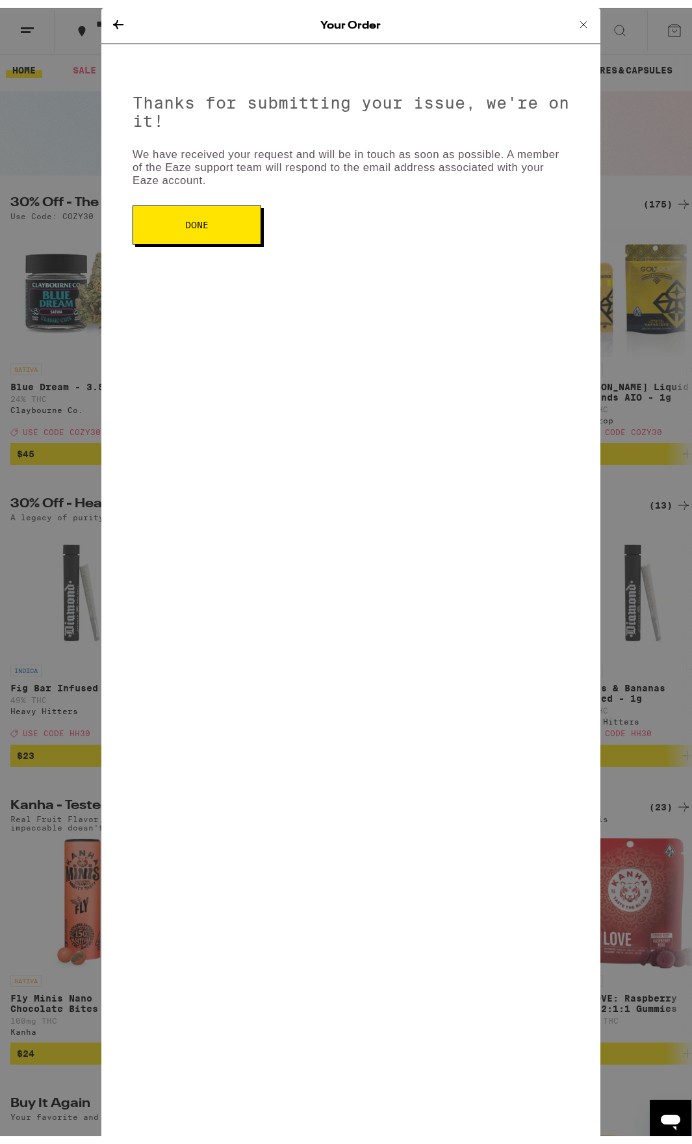
click at [216, 208] on button "Done" at bounding box center [197, 217] width 129 height 39
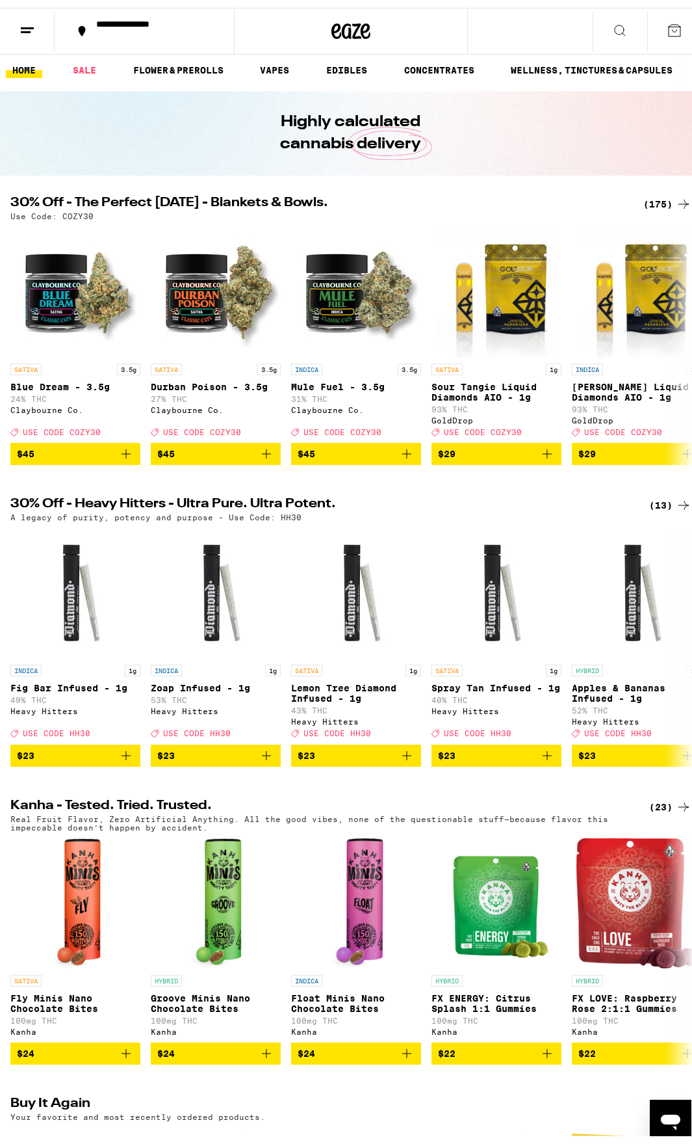
click at [20, 16] on icon at bounding box center [28, 23] width 16 height 16
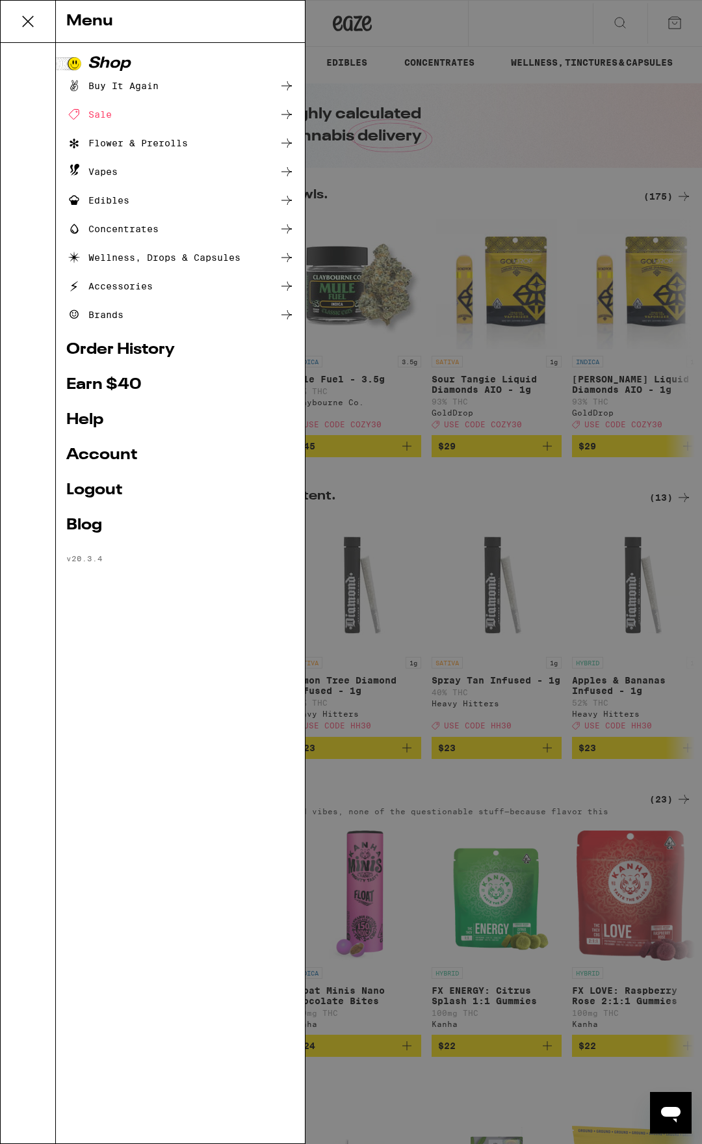
click at [157, 345] on ul "Shop Buy It Again Sale Flower & Prerolls Vapes Edibles Concentrates Wellness, D…" at bounding box center [180, 309] width 228 height 507
click at [153, 358] on link "Order History" at bounding box center [180, 350] width 228 height 16
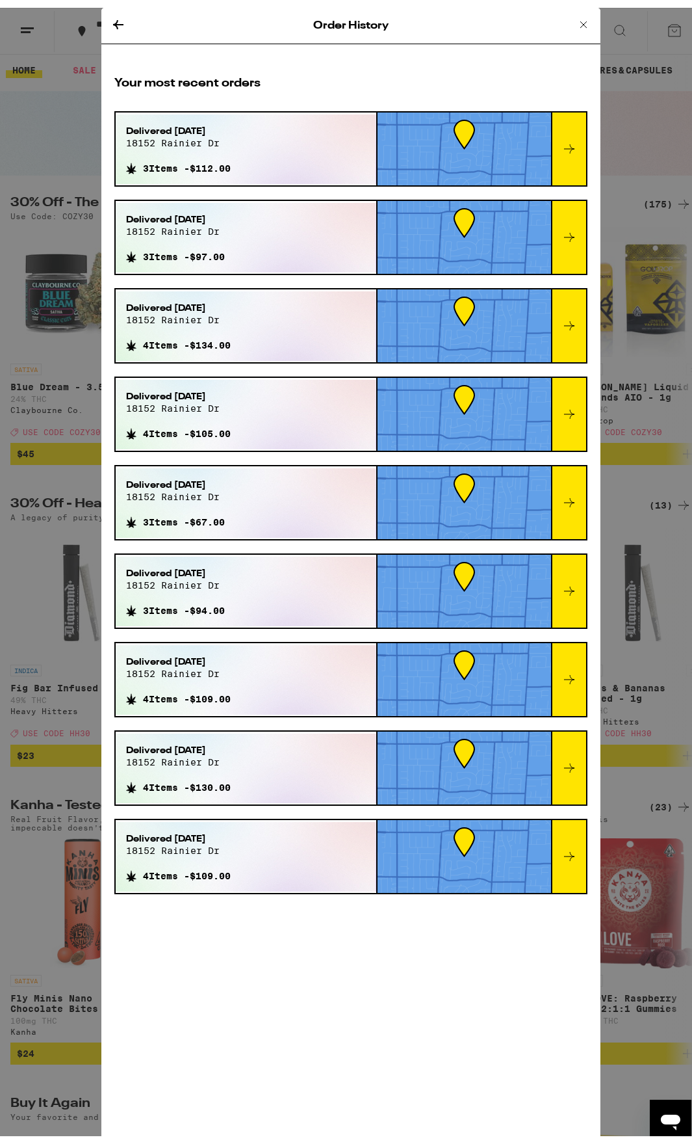
click at [569, 130] on div at bounding box center [568, 141] width 35 height 73
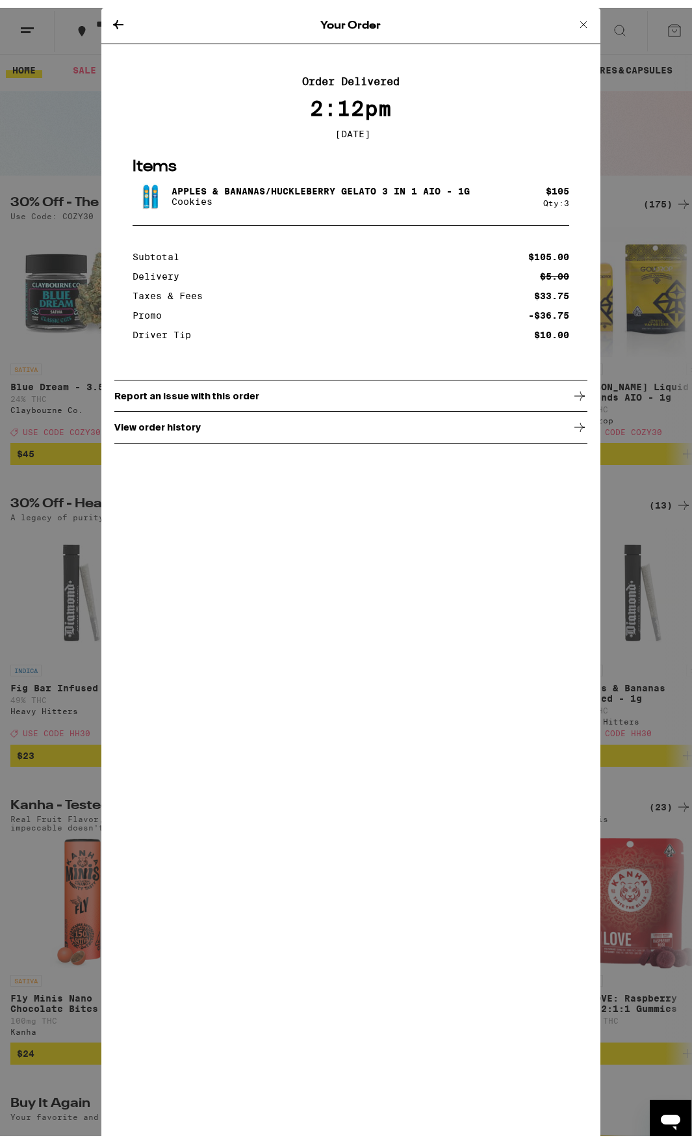
click at [440, 404] on div "Report an issue with this order" at bounding box center [350, 388] width 473 height 33
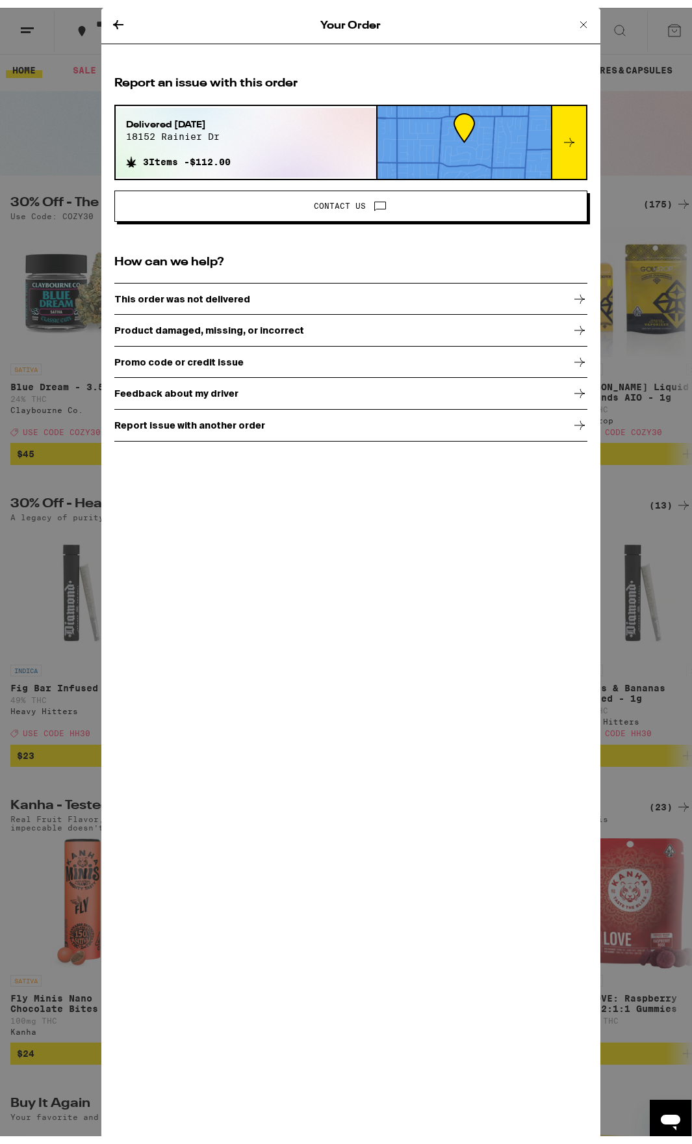
click at [331, 322] on div "Product damaged, missing, or incorrect" at bounding box center [350, 322] width 473 height 33
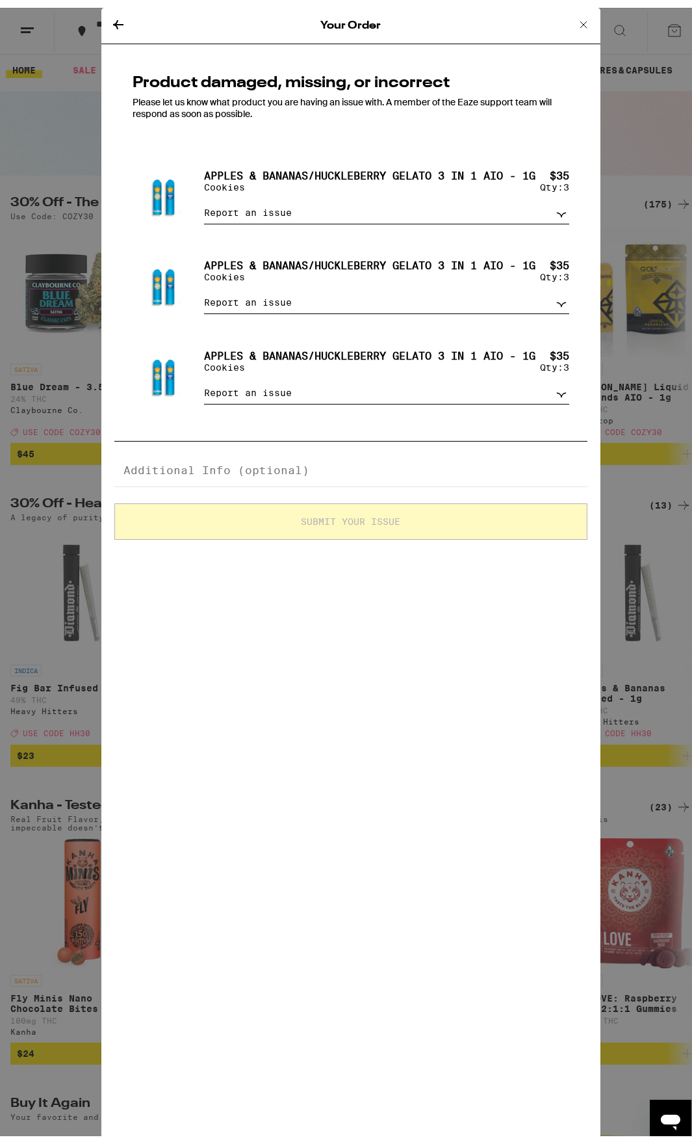
click at [263, 216] on select "Report an issue Item missing Item is broken/defective Received the wrong item L…" at bounding box center [386, 205] width 365 height 23
select select "item_broken"
click at [204, 216] on select "Report an issue Item missing Item is broken/defective Received the wrong item L…" at bounding box center [386, 205] width 365 height 23
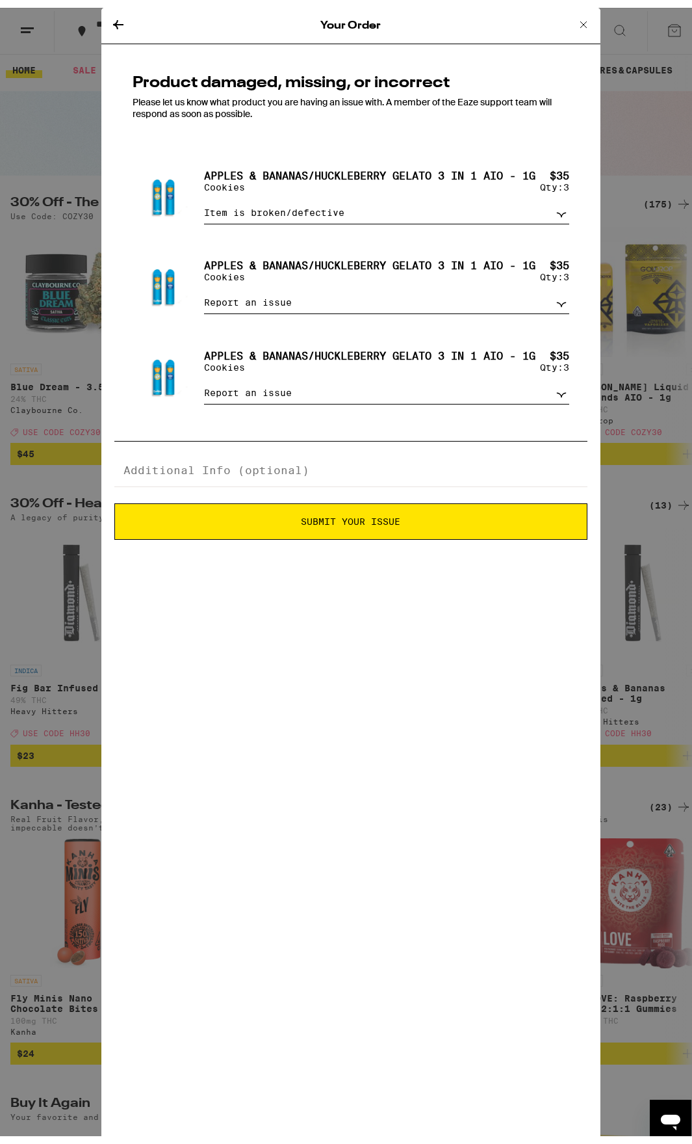
click at [260, 283] on div "Apples & Bananas/Huckleberry Gelato 3 in 1 AIO - 1g Cookies $ 35 Qty: 3" at bounding box center [386, 268] width 365 height 32
click at [257, 306] on select "Report an issue Item missing Item is broken/defective Received the wrong item L…" at bounding box center [386, 294] width 365 height 23
select select "item_broken"
click at [204, 306] on select "Report an issue Item missing Item is broken/defective Received the wrong item L…" at bounding box center [386, 294] width 365 height 23
click at [251, 397] on select "Report an issue Item missing Item is broken/defective Received the wrong item L…" at bounding box center [386, 385] width 365 height 23
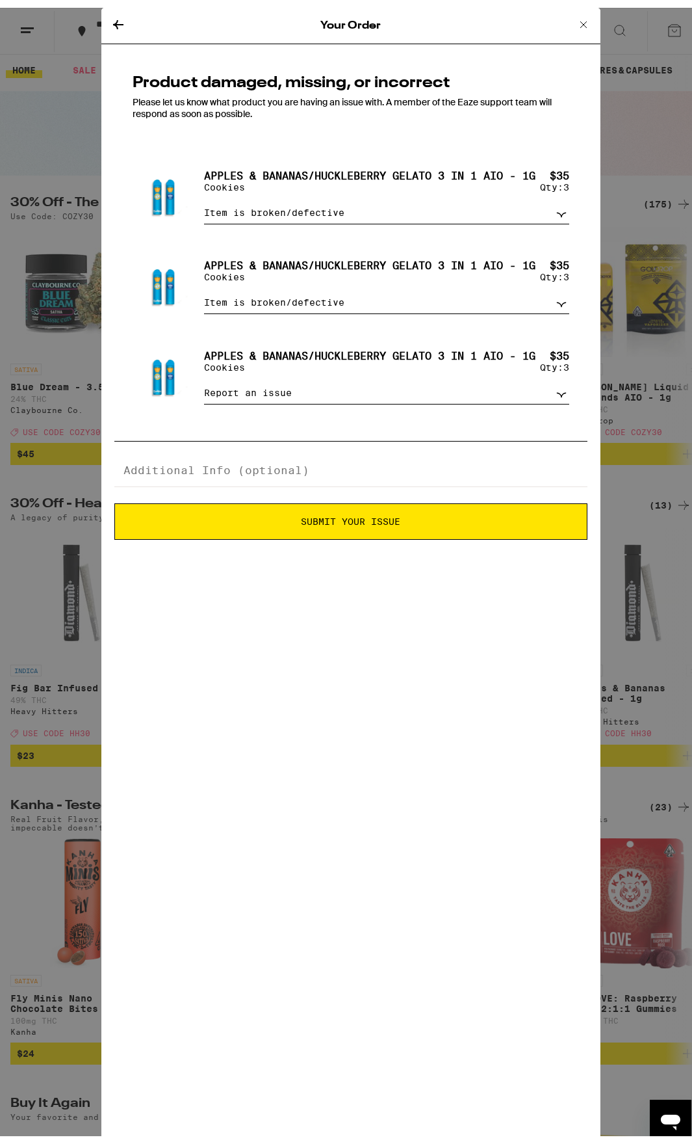
select select "item_broken"
click at [204, 397] on select "Report an issue Item missing Item is broken/defective Received the wrong item L…" at bounding box center [386, 385] width 365 height 23
click at [239, 479] on textarea at bounding box center [350, 463] width 473 height 33
type textarea "I"
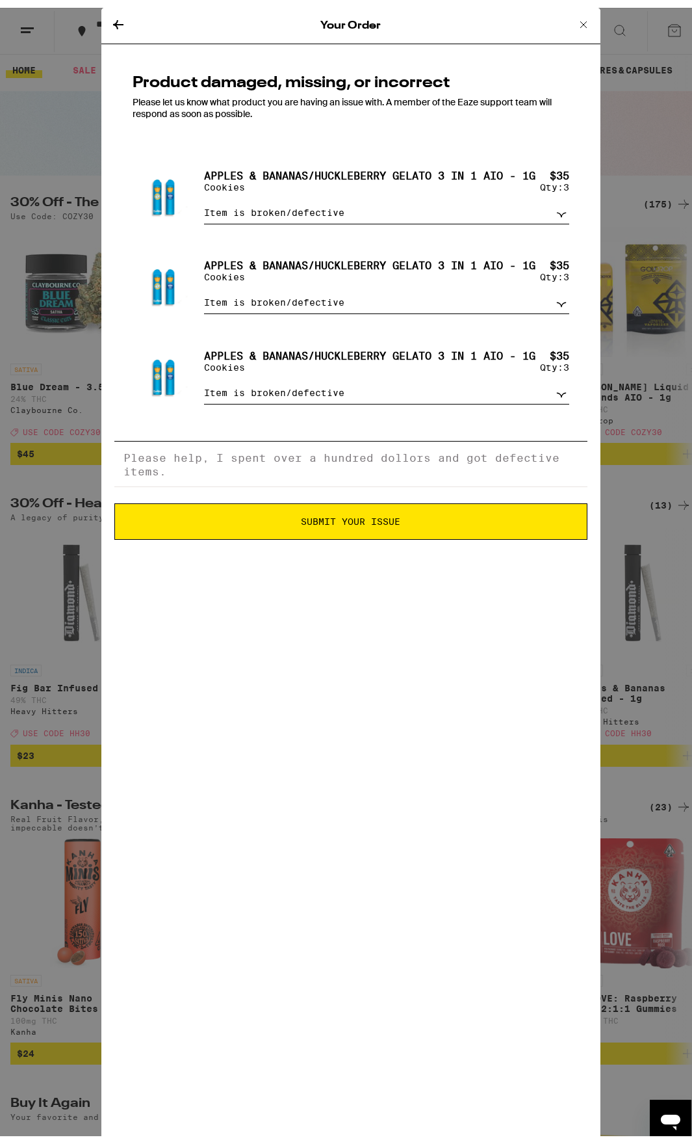
type textarea "Both [PERSON_NAME] don't work. It sometimes work on the indica side but the sat…"
click at [376, 518] on span "Submit Your Issue" at bounding box center [351, 513] width 99 height 9
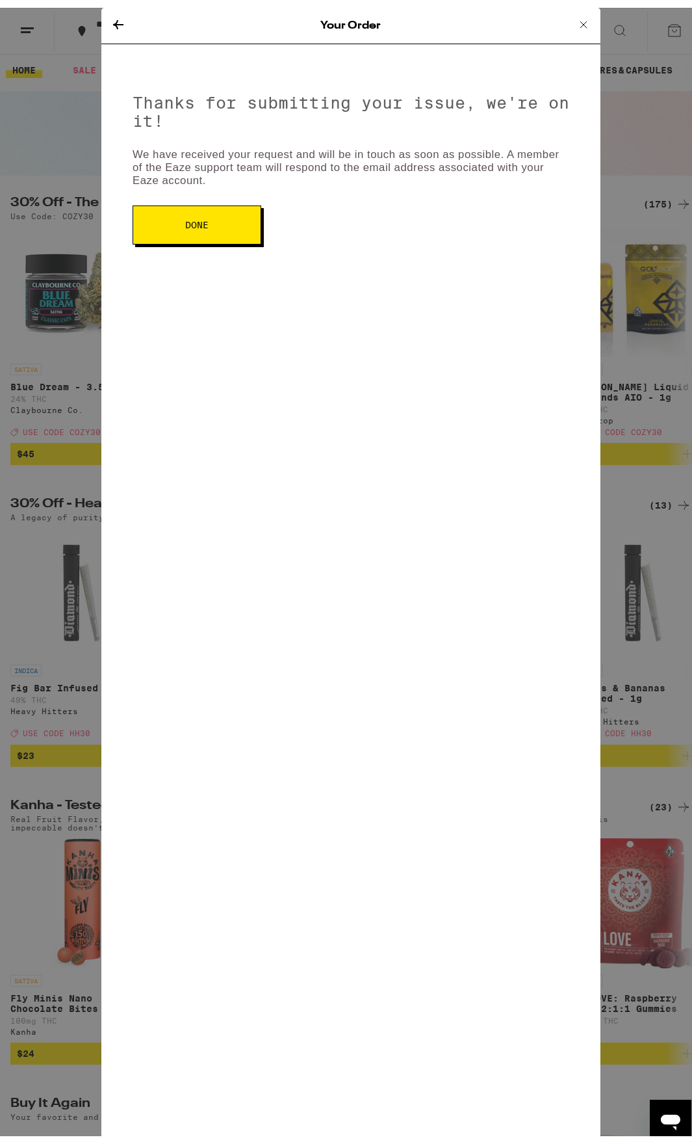
click at [223, 225] on button "Done" at bounding box center [197, 217] width 129 height 39
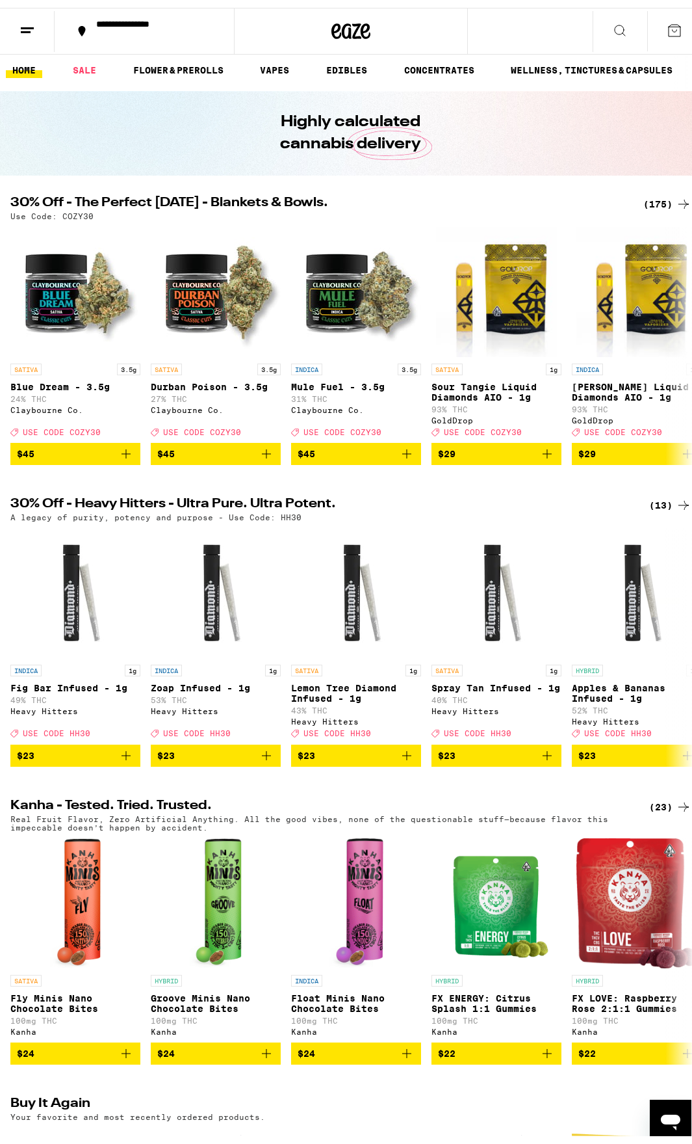
click at [672, 1110] on icon "Open messaging window" at bounding box center [670, 1119] width 23 height 23
type textarea "x"
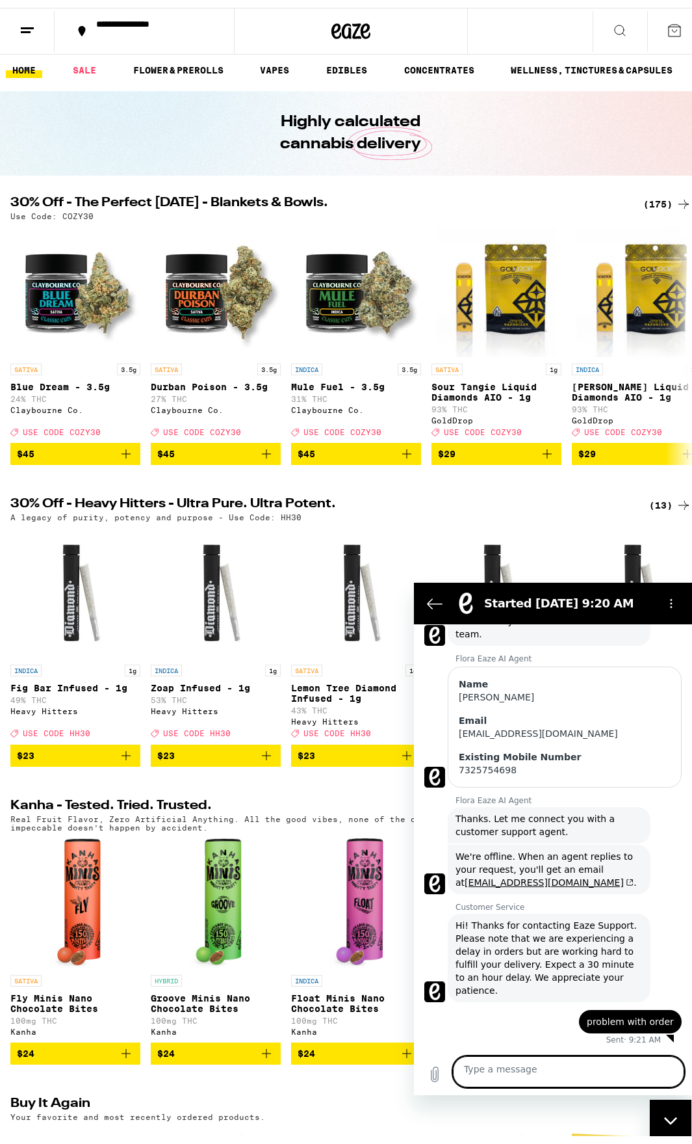
click at [606, 1073] on textarea at bounding box center [567, 1070] width 231 height 31
type textarea "l"
type textarea "x"
type textarea "li"
type textarea "x"
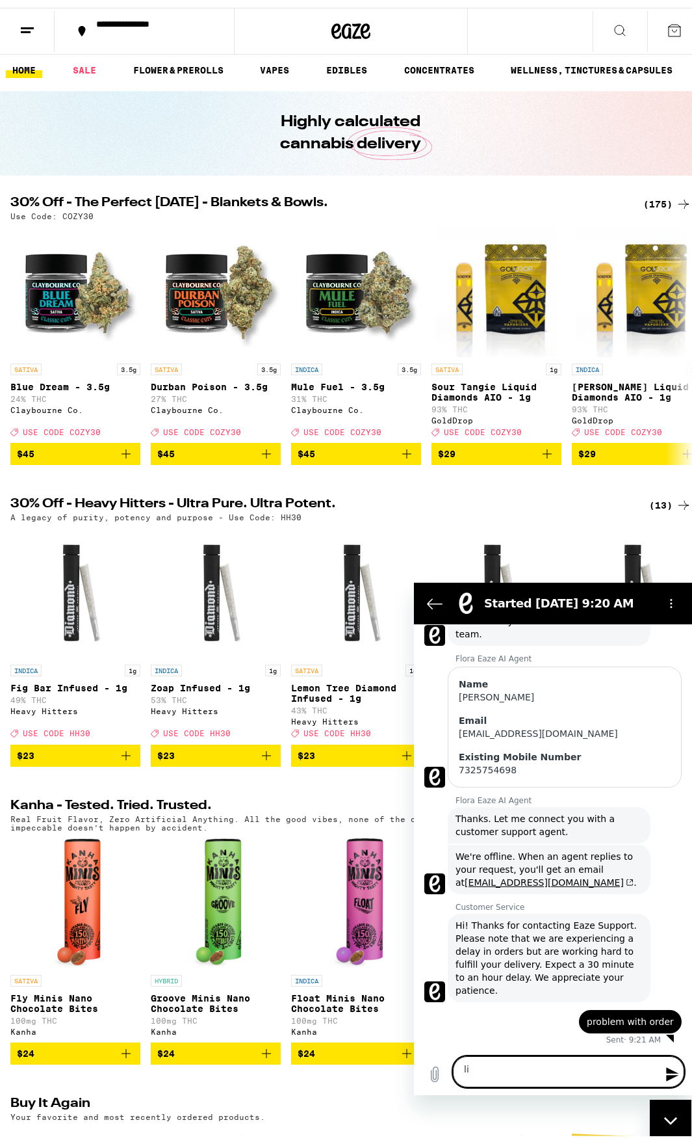
type textarea "liv"
type textarea "x"
type textarea "live"
type textarea "x"
type textarea "live"
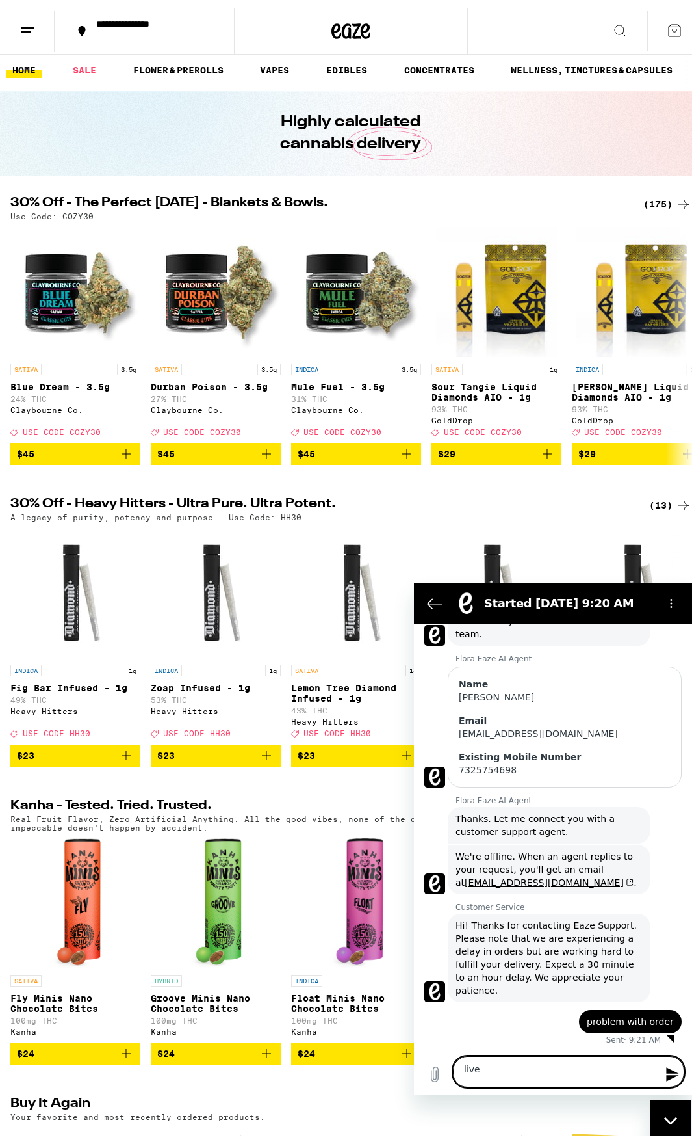
type textarea "x"
type textarea "live a"
type textarea "x"
type textarea "live ag"
type textarea "x"
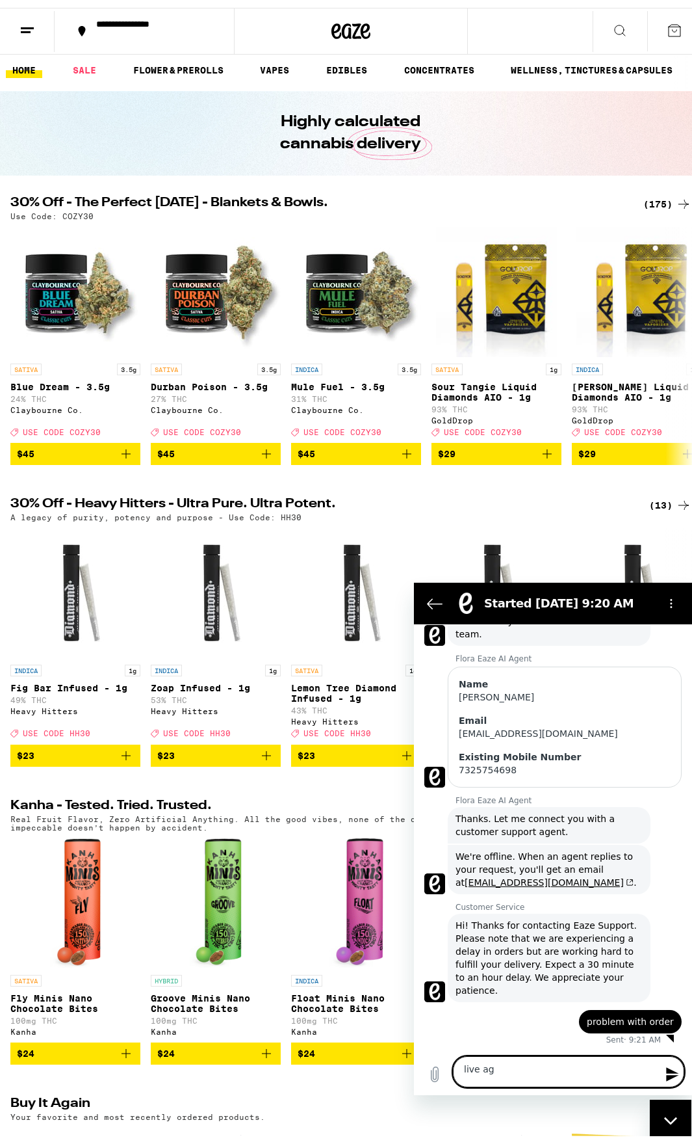
type textarea "live age"
type textarea "x"
type textarea "live agen"
type textarea "x"
type textarea "live agent"
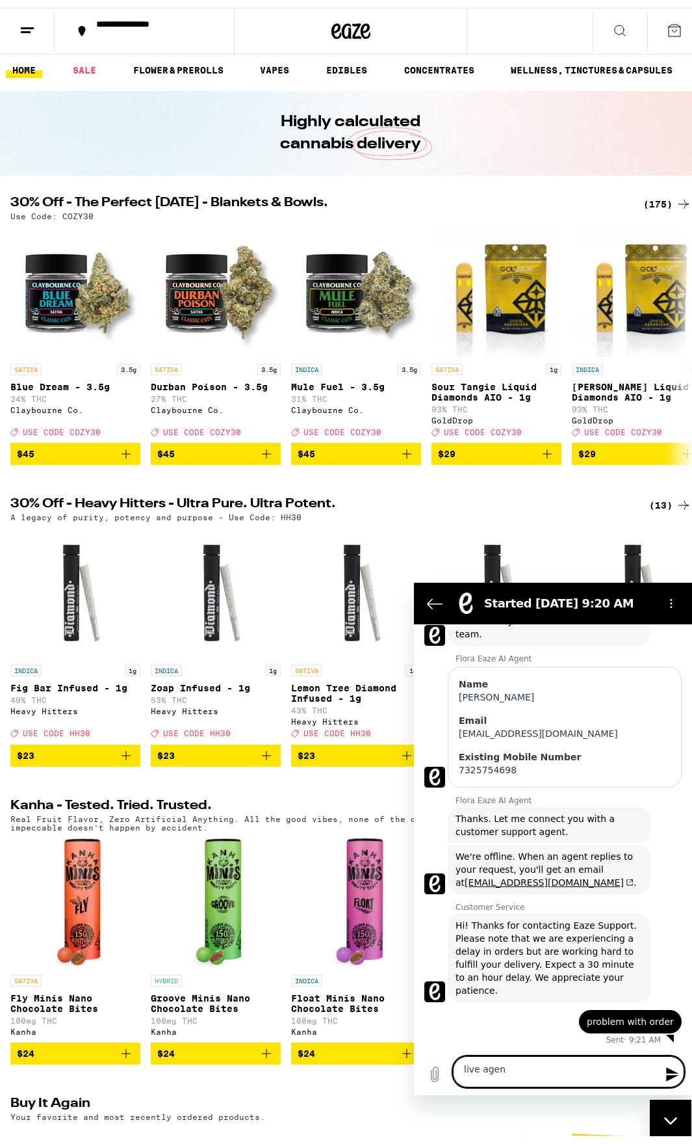
type textarea "x"
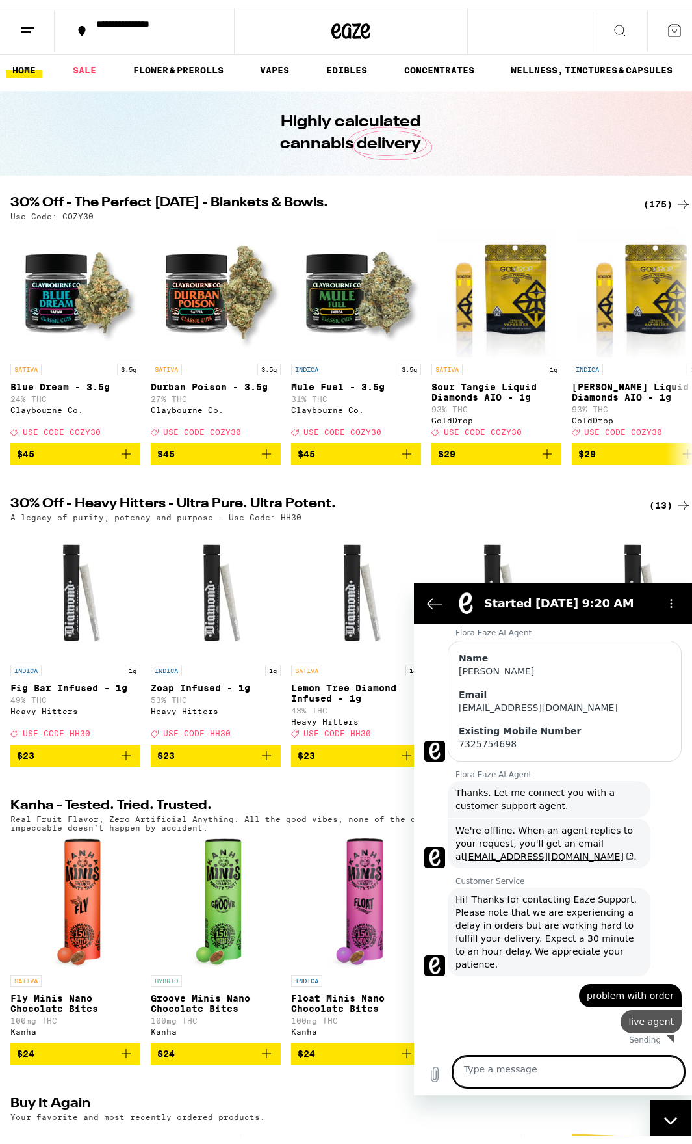
type textarea "x"
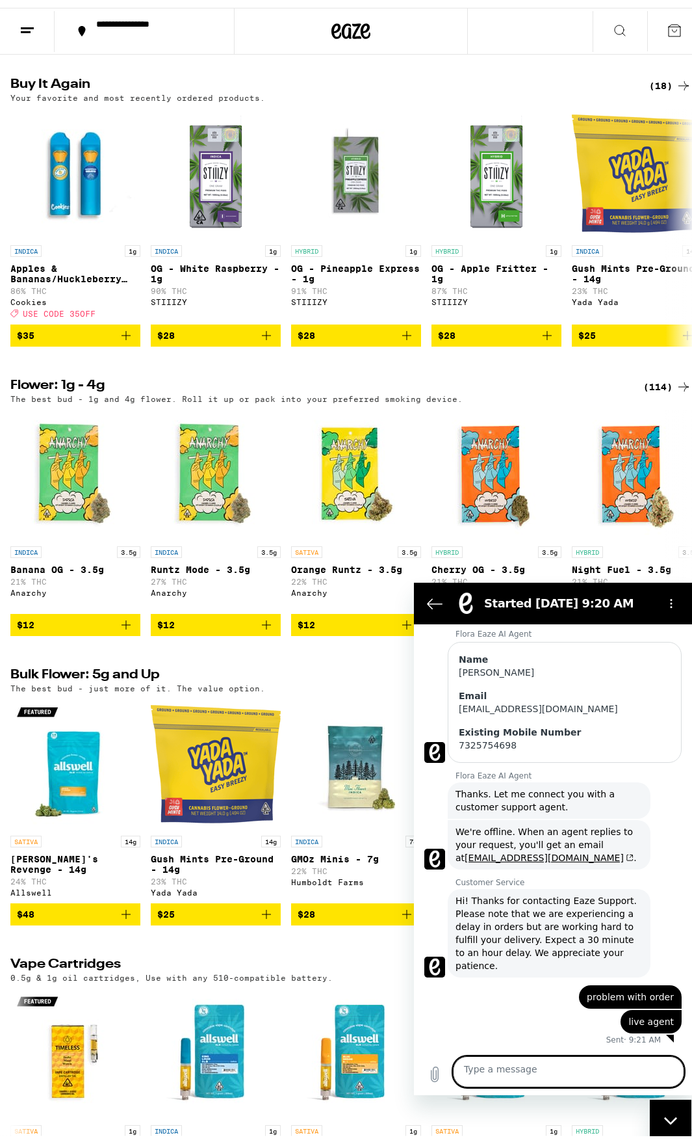
scroll to position [1040, 0]
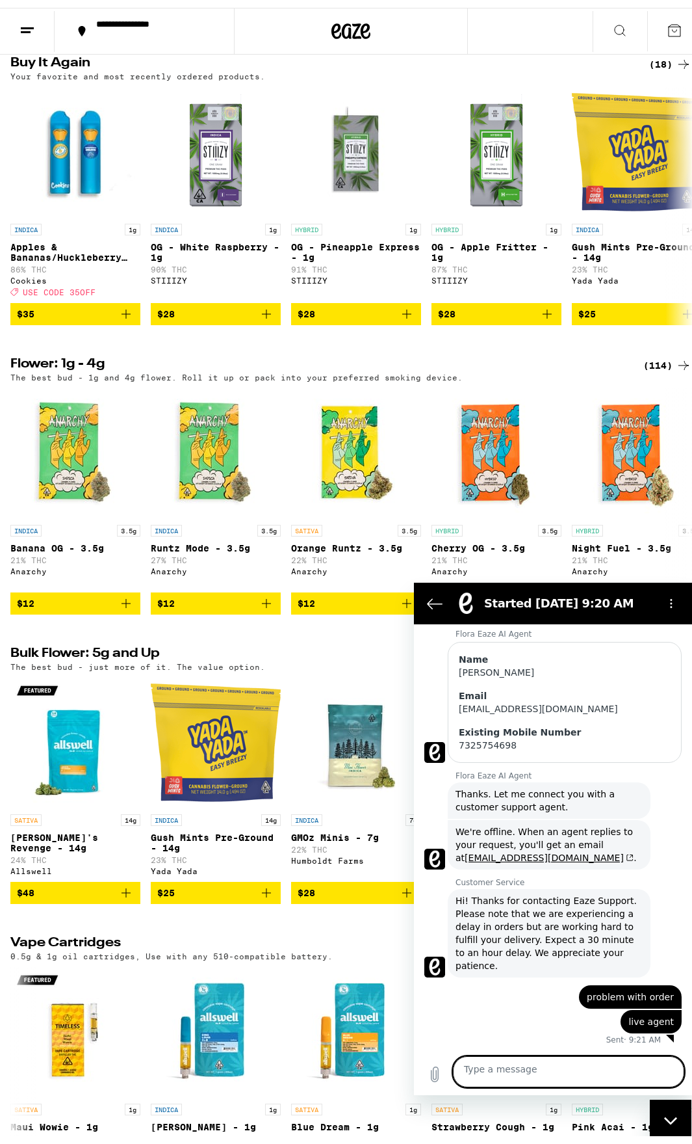
click at [660, 64] on div "(18)" at bounding box center [670, 57] width 42 height 16
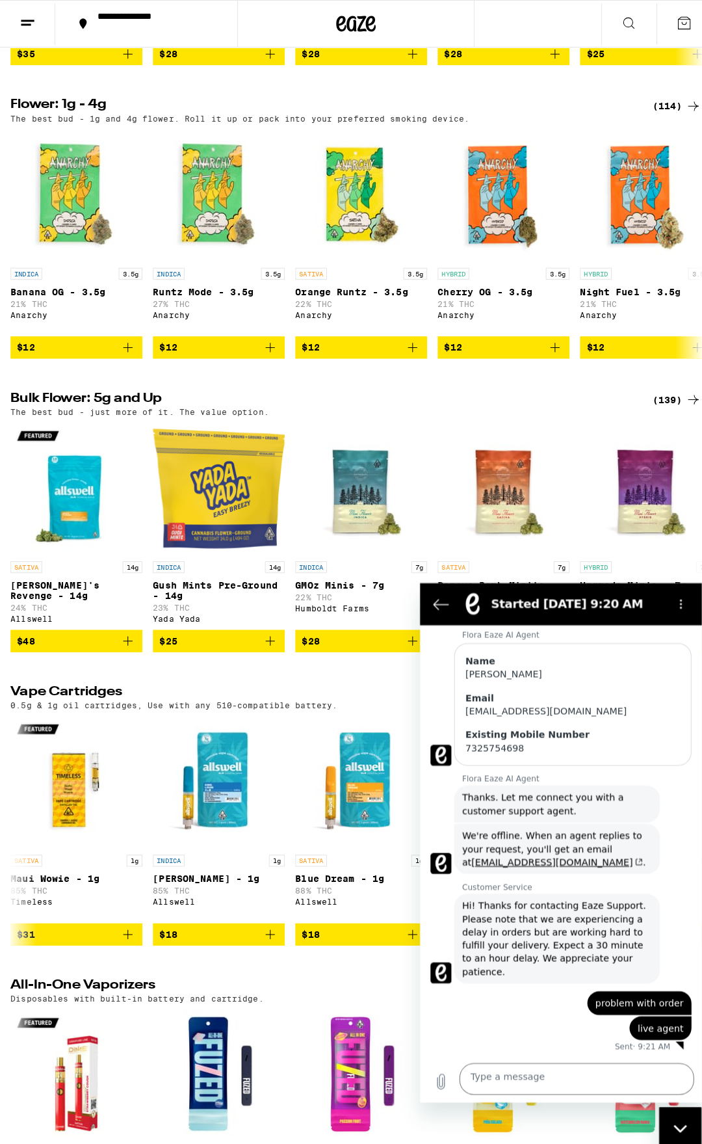
scroll to position [1300, 0]
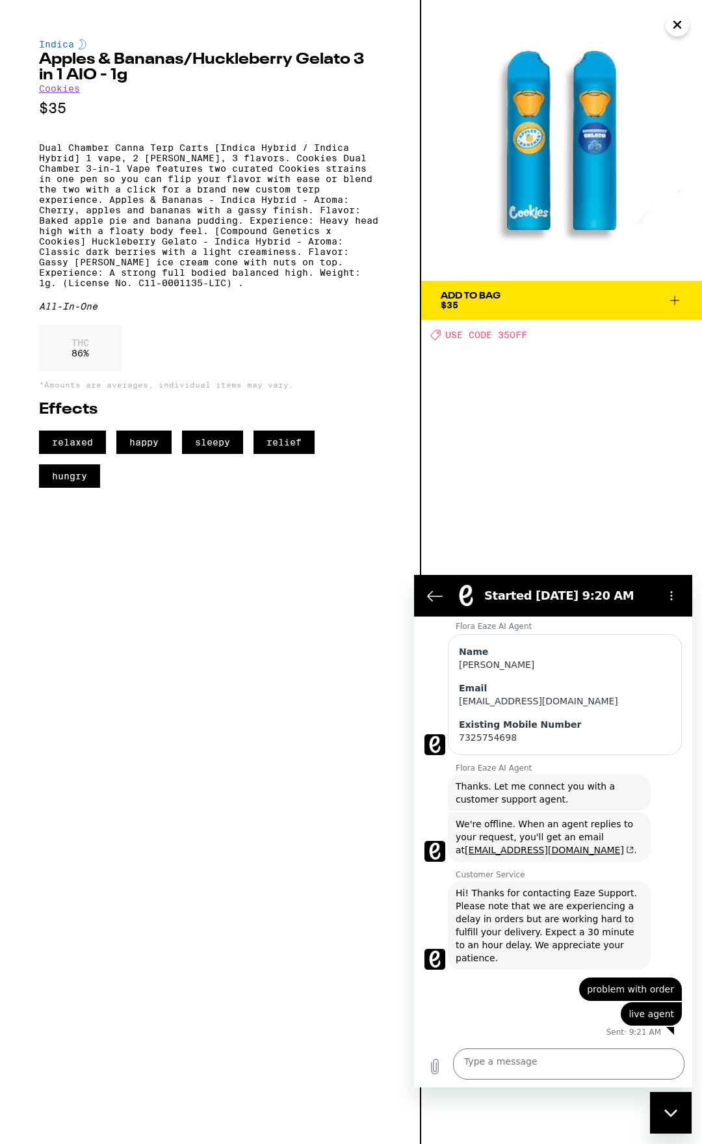
click at [678, 23] on icon "Close" at bounding box center [678, 25] width 16 height 20
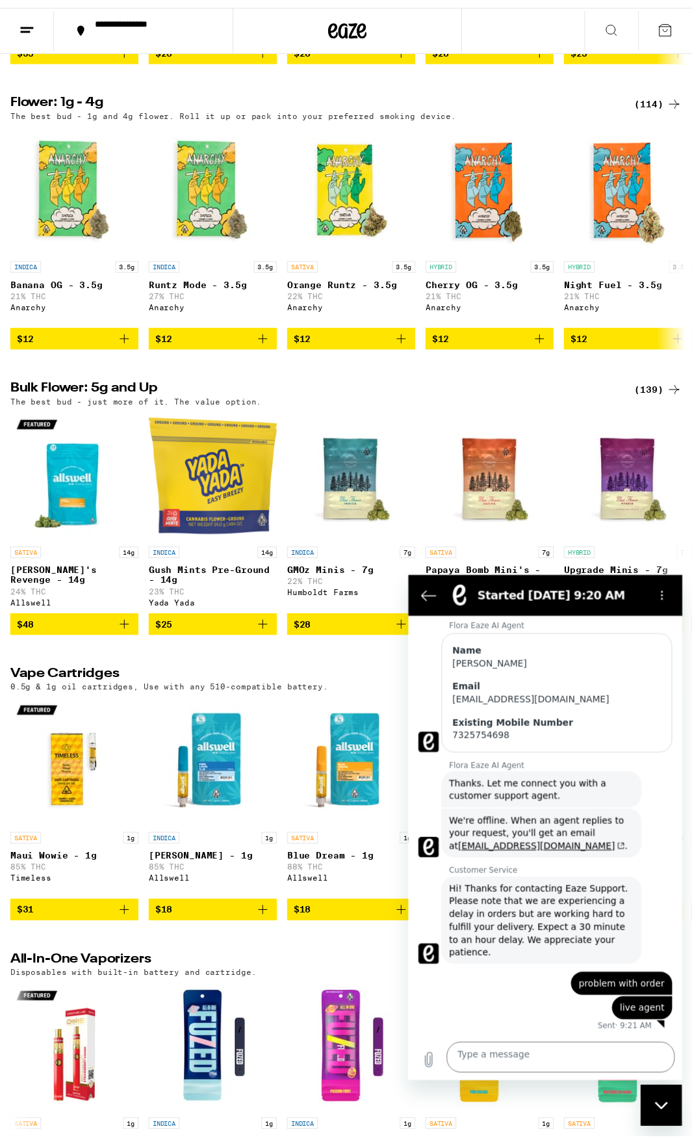
scroll to position [1298, 0]
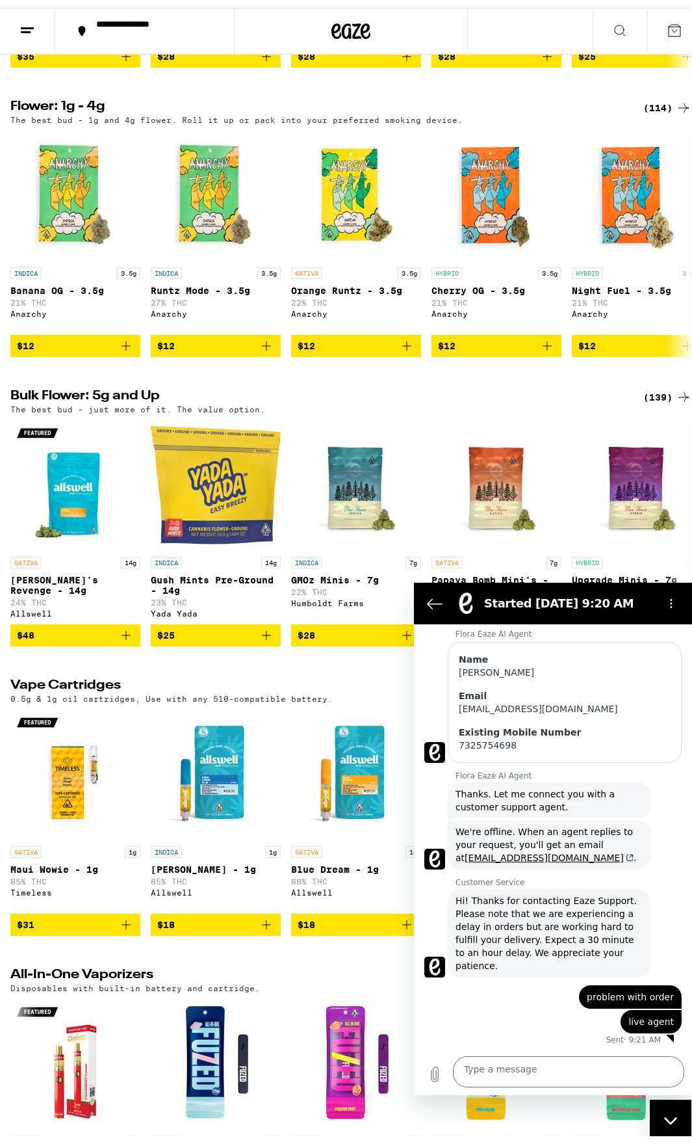
click at [18, 15] on button at bounding box center [27, 23] width 55 height 41
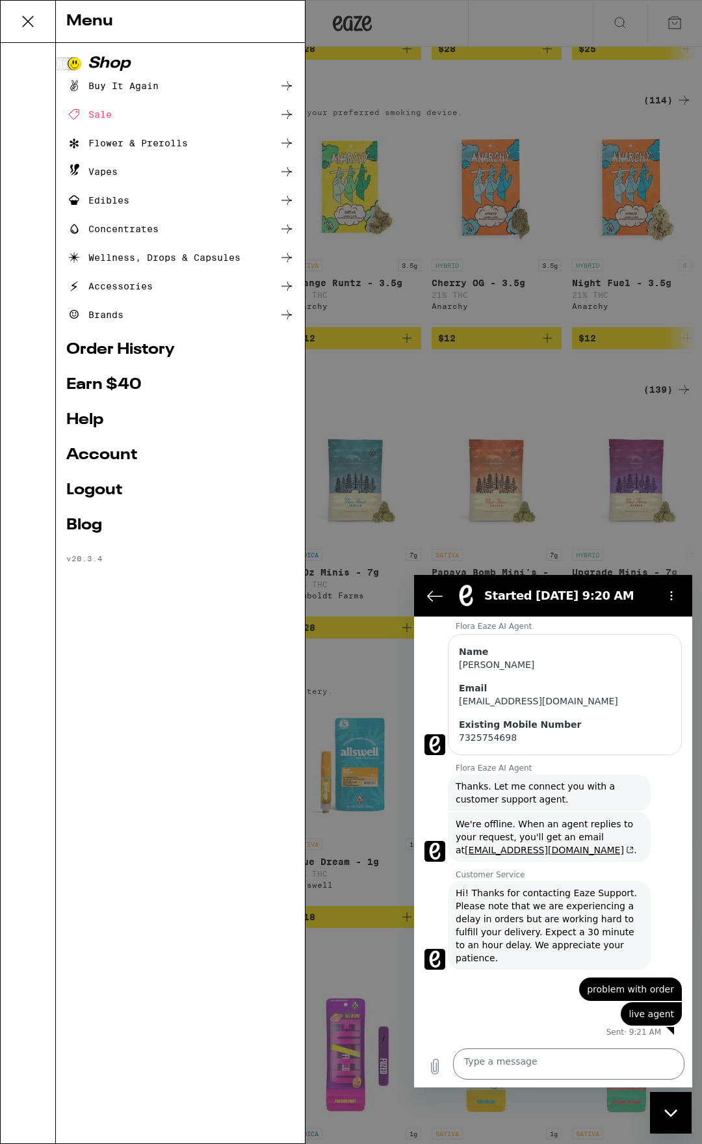
click at [112, 116] on div "Sale" at bounding box center [89, 115] width 46 height 16
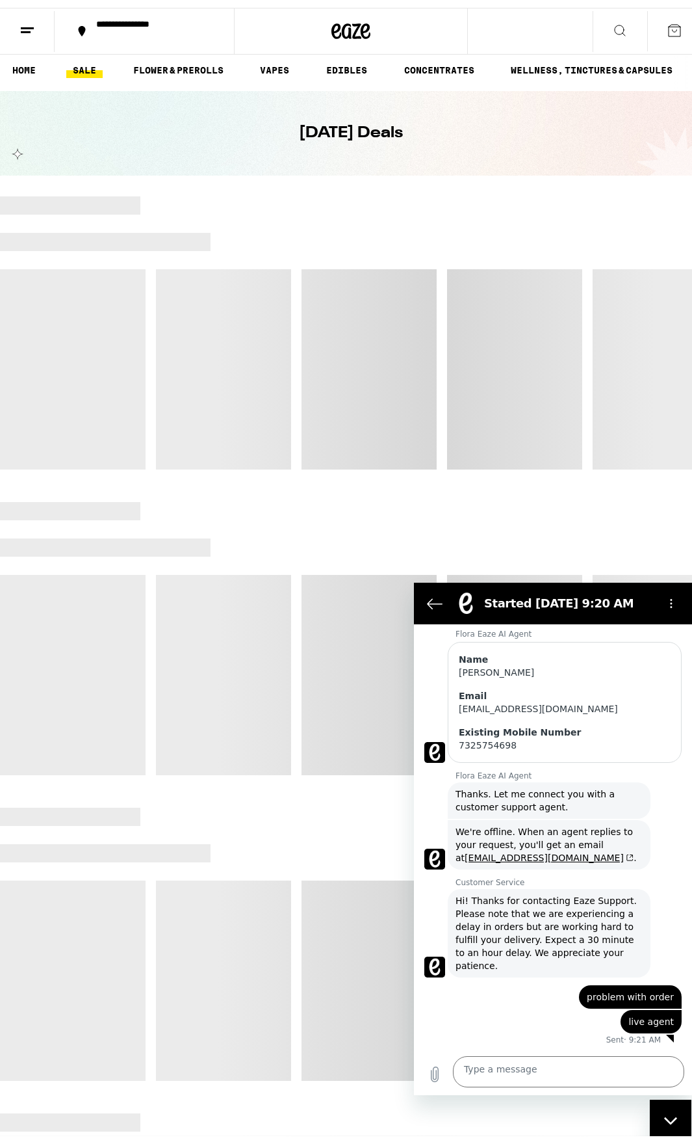
drag, startPoint x: 114, startPoint y: 116, endPoint x: 454, endPoint y: 101, distance: 340.3
click at [454, 101] on div "[DATE] Deals" at bounding box center [350, 125] width 499 height 85
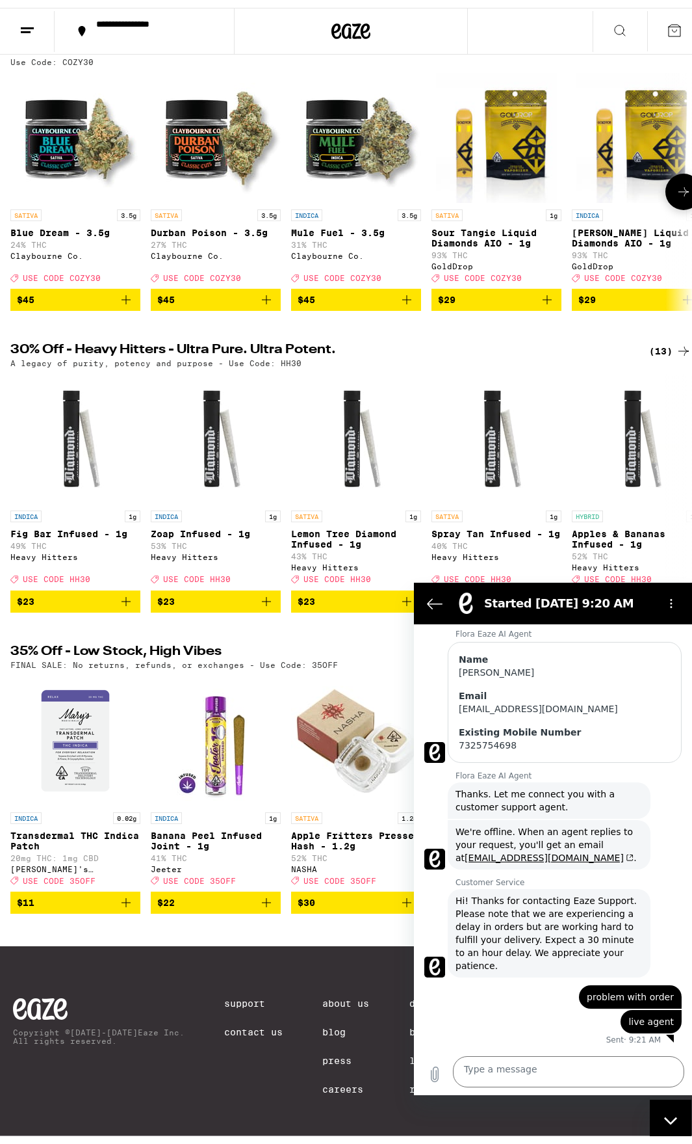
scroll to position [369, 0]
